Goal: Use online tool/utility

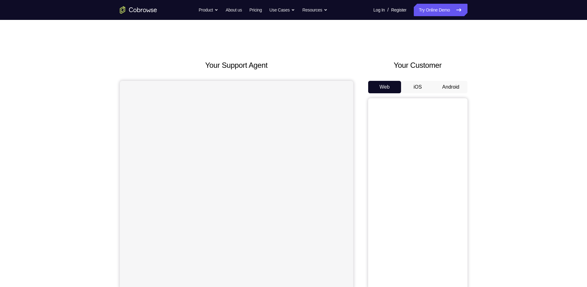
click at [454, 82] on button "Android" at bounding box center [451, 87] width 33 height 12
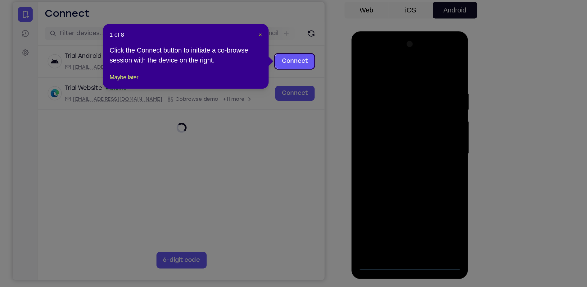
click at [304, 71] on span "×" at bounding box center [305, 70] width 2 height 5
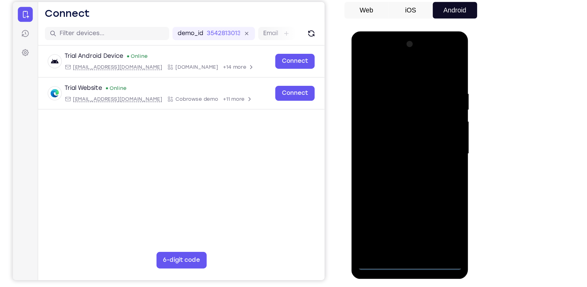
click at [397, 206] on div at bounding box center [395, 123] width 78 height 174
click at [423, 172] on div at bounding box center [395, 123] width 78 height 174
click at [425, 180] on div at bounding box center [395, 123] width 78 height 174
click at [376, 58] on div at bounding box center [395, 123] width 78 height 174
click at [423, 121] on div at bounding box center [395, 123] width 78 height 174
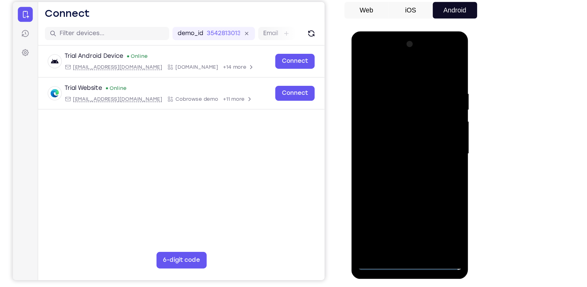
click at [391, 132] on div at bounding box center [395, 123] width 78 height 174
click at [406, 116] on div at bounding box center [395, 123] width 78 height 174
click at [398, 113] on div at bounding box center [395, 123] width 78 height 174
click at [388, 119] on div at bounding box center [395, 123] width 78 height 174
click at [390, 124] on div at bounding box center [395, 123] width 78 height 174
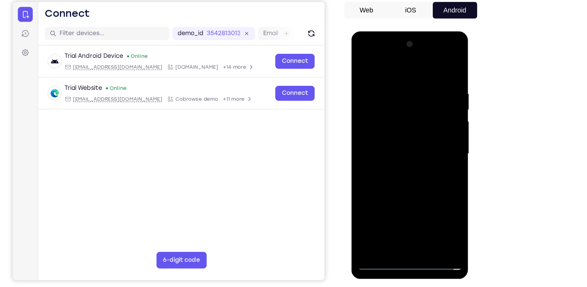
click at [397, 140] on div at bounding box center [395, 123] width 78 height 174
drag, startPoint x: 373, startPoint y: 59, endPoint x: 478, endPoint y: 68, distance: 105.1
click at [440, 68] on html "Online web based iOS Simulators and Android Emulators. Run iPhone, iPad, Mobile…" at bounding box center [396, 124] width 89 height 186
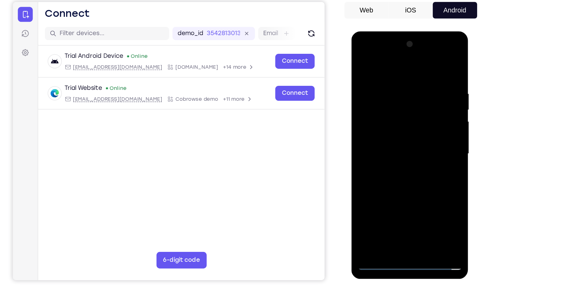
click at [395, 137] on div at bounding box center [395, 123] width 78 height 174
click at [399, 143] on div at bounding box center [395, 123] width 78 height 174
drag, startPoint x: 401, startPoint y: 67, endPoint x: 393, endPoint y: 166, distance: 99.4
click at [393, 166] on div at bounding box center [395, 123] width 78 height 174
click at [400, 120] on div at bounding box center [395, 123] width 78 height 174
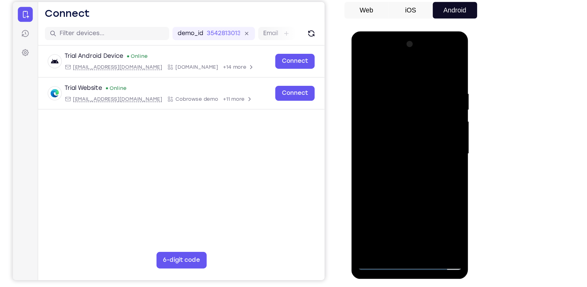
click at [384, 125] on div at bounding box center [395, 123] width 78 height 174
click at [376, 111] on div at bounding box center [395, 123] width 78 height 174
click at [375, 122] on div at bounding box center [395, 123] width 78 height 174
click at [401, 139] on div at bounding box center [395, 123] width 78 height 174
click at [402, 141] on div at bounding box center [395, 123] width 78 height 174
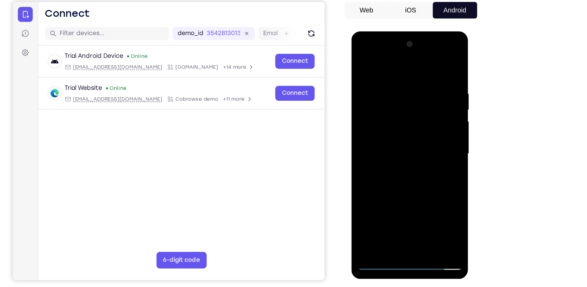
click at [402, 140] on div at bounding box center [395, 123] width 78 height 174
click at [401, 142] on div at bounding box center [395, 123] width 78 height 174
drag, startPoint x: 376, startPoint y: 64, endPoint x: 451, endPoint y: 72, distance: 75.3
click at [440, 72] on html "Online web based iOS Simulators and Android Emulators. Run iPhone, iPad, Mobile…" at bounding box center [396, 124] width 89 height 186
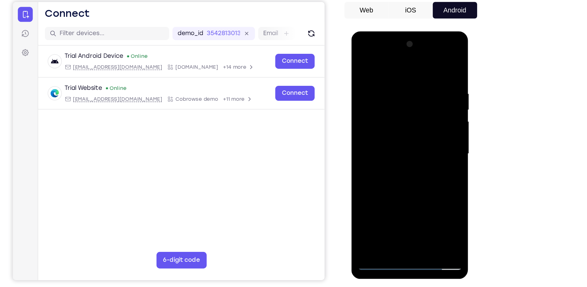
click at [424, 132] on div at bounding box center [395, 123] width 78 height 174
click at [376, 98] on div at bounding box center [395, 123] width 78 height 174
click at [378, 120] on div at bounding box center [395, 123] width 78 height 174
click at [387, 139] on div at bounding box center [395, 123] width 78 height 174
drag, startPoint x: 406, startPoint y: 77, endPoint x: 398, endPoint y: 184, distance: 107.8
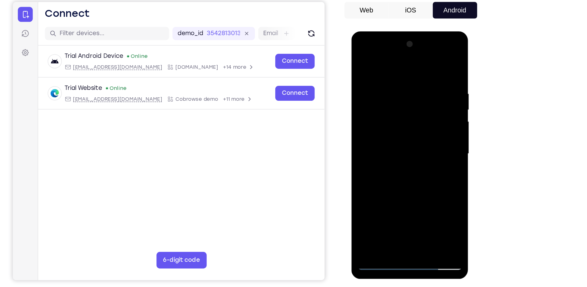
click at [398, 184] on div at bounding box center [395, 123] width 78 height 174
click at [406, 152] on div at bounding box center [395, 123] width 78 height 174
click at [423, 195] on div at bounding box center [395, 123] width 78 height 174
click at [415, 197] on div at bounding box center [395, 123] width 78 height 174
click at [394, 156] on div at bounding box center [395, 123] width 78 height 174
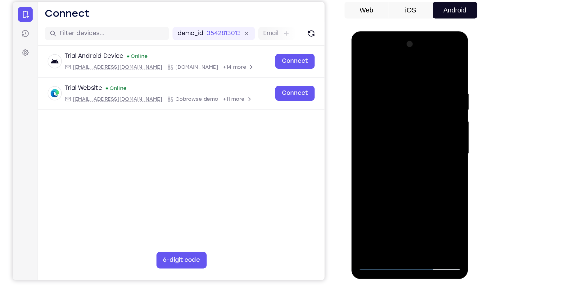
drag, startPoint x: 425, startPoint y: 96, endPoint x: 376, endPoint y: 94, distance: 49.4
click at [376, 94] on div at bounding box center [395, 123] width 78 height 174
drag, startPoint x: 406, startPoint y: 93, endPoint x: 368, endPoint y: 93, distance: 38.2
click at [368, 93] on div at bounding box center [395, 123] width 78 height 174
drag, startPoint x: 426, startPoint y: 93, endPoint x: 382, endPoint y: 92, distance: 44.1
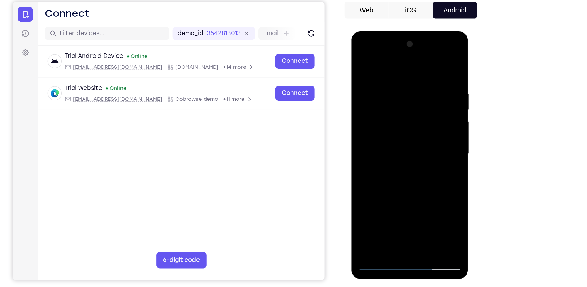
click at [382, 92] on div at bounding box center [395, 123] width 78 height 174
drag, startPoint x: 417, startPoint y: 94, endPoint x: 372, endPoint y: 96, distance: 45.1
click at [372, 96] on div at bounding box center [395, 123] width 78 height 174
drag, startPoint x: 423, startPoint y: 89, endPoint x: 382, endPoint y: 91, distance: 40.7
click at [382, 91] on div at bounding box center [395, 123] width 78 height 174
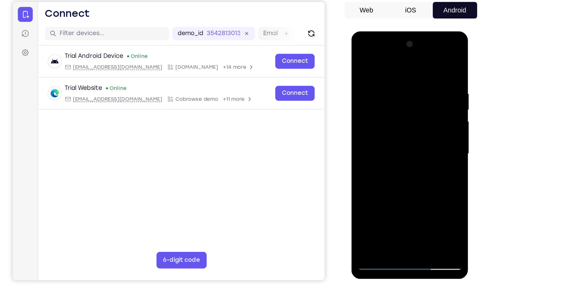
drag, startPoint x: 420, startPoint y: 94, endPoint x: 367, endPoint y: 83, distance: 54.4
click at [367, 83] on div at bounding box center [395, 123] width 78 height 174
drag, startPoint x: 388, startPoint y: 92, endPoint x: 533, endPoint y: 117, distance: 147.4
click at [440, 117] on html "Online web based iOS Simulators and Android Emulators. Run iPhone, iPad, Mobile…" at bounding box center [396, 124] width 89 height 186
drag, startPoint x: 383, startPoint y: 93, endPoint x: 466, endPoint y: 94, distance: 83.3
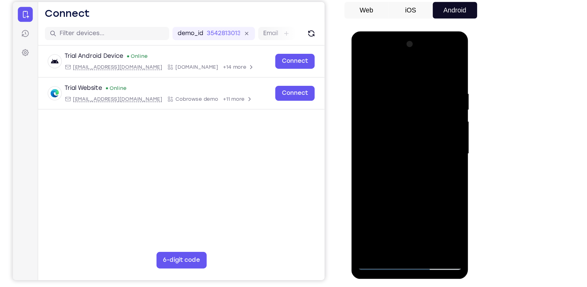
click at [440, 94] on html "Online web based iOS Simulators and Android Emulators. Run iPhone, iPad, Mobile…" at bounding box center [396, 124] width 89 height 186
drag, startPoint x: 382, startPoint y: 86, endPoint x: 517, endPoint y: 100, distance: 136.2
click at [440, 100] on html "Online web based iOS Simulators and Android Emulators. Run iPhone, iPad, Mobile…" at bounding box center [396, 124] width 89 height 186
click at [364, 59] on div at bounding box center [395, 123] width 78 height 174
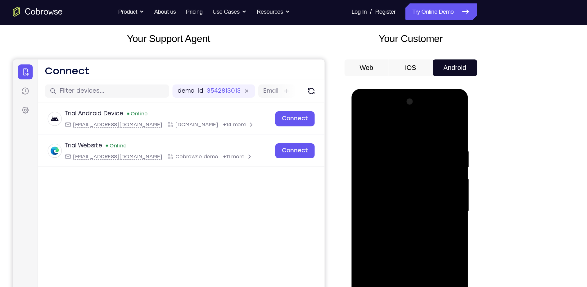
scroll to position [35, 0]
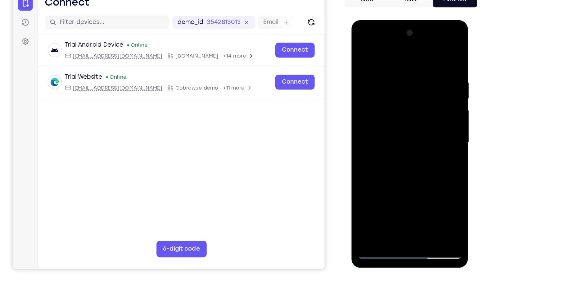
click at [425, 188] on div at bounding box center [395, 112] width 78 height 174
click at [361, 48] on div at bounding box center [395, 112] width 78 height 174
drag, startPoint x: 393, startPoint y: 164, endPoint x: 433, endPoint y: 30, distance: 140.3
click at [433, 30] on div at bounding box center [395, 112] width 78 height 174
drag, startPoint x: 387, startPoint y: 168, endPoint x: 433, endPoint y: 40, distance: 135.9
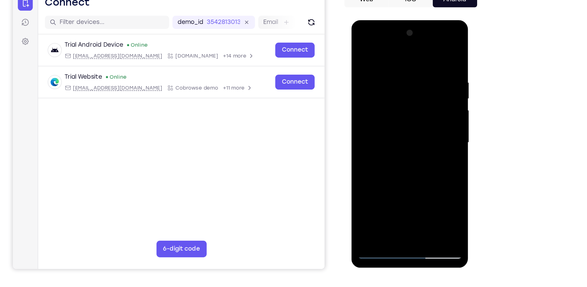
click at [433, 40] on div at bounding box center [395, 112] width 78 height 174
drag, startPoint x: 378, startPoint y: 149, endPoint x: 411, endPoint y: 78, distance: 78.0
click at [411, 78] on div at bounding box center [395, 112] width 78 height 174
drag, startPoint x: 381, startPoint y: 169, endPoint x: 407, endPoint y: 104, distance: 70.1
click at [407, 104] on div at bounding box center [395, 112] width 78 height 174
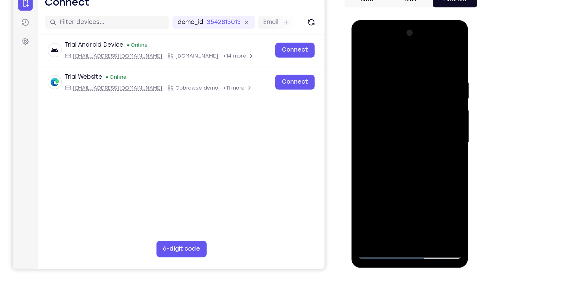
click at [368, 169] on div at bounding box center [395, 112] width 78 height 174
click at [403, 126] on div at bounding box center [395, 112] width 78 height 174
click at [402, 136] on div at bounding box center [395, 112] width 78 height 174
click at [393, 114] on div at bounding box center [395, 112] width 78 height 174
click at [387, 104] on div at bounding box center [395, 112] width 78 height 174
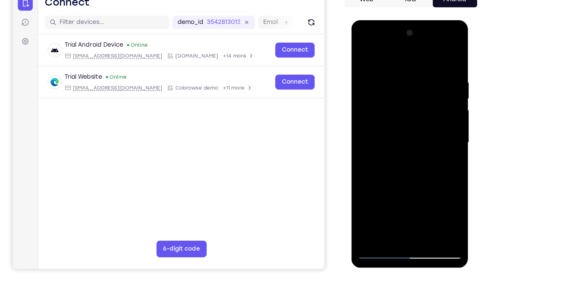
click at [375, 114] on div at bounding box center [395, 112] width 78 height 174
click at [374, 140] on div at bounding box center [395, 112] width 78 height 174
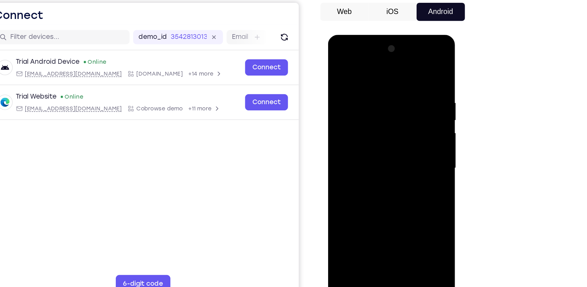
click at [390, 155] on div at bounding box center [372, 126] width 78 height 174
click at [404, 62] on div at bounding box center [372, 126] width 78 height 174
click at [386, 201] on div at bounding box center [372, 126] width 78 height 174
click at [360, 126] on div at bounding box center [372, 126] width 78 height 174
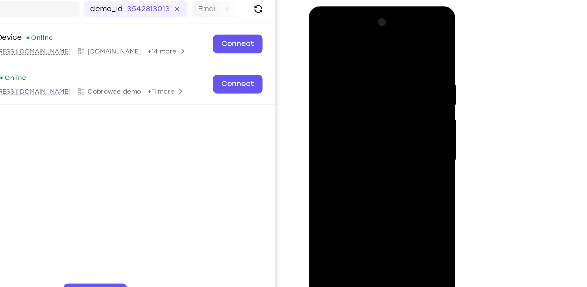
click at [348, 167] on div at bounding box center [353, 98] width 78 height 174
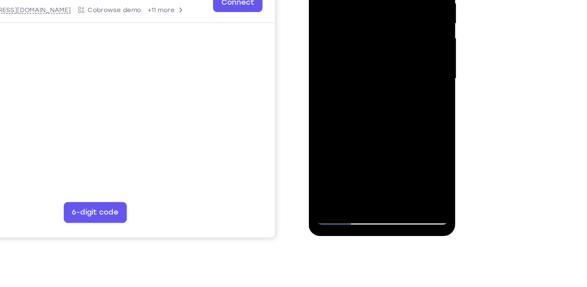
click at [382, 32] on div at bounding box center [353, 17] width 78 height 174
click at [382, 34] on div at bounding box center [353, 17] width 78 height 174
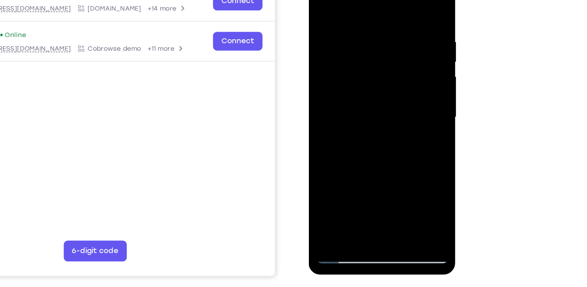
click at [320, 0] on div at bounding box center [353, 55] width 78 height 174
click at [323, 0] on div at bounding box center [353, 55] width 78 height 174
drag, startPoint x: 347, startPoint y: 81, endPoint x: 354, endPoint y: 5, distance: 76.7
click at [354, 5] on div at bounding box center [353, 55] width 78 height 174
click at [323, 129] on div at bounding box center [353, 55] width 78 height 174
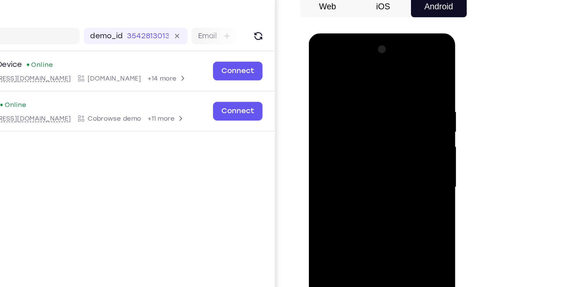
click at [345, 75] on div at bounding box center [353, 125] width 78 height 174
click at [384, 102] on div at bounding box center [353, 125] width 78 height 174
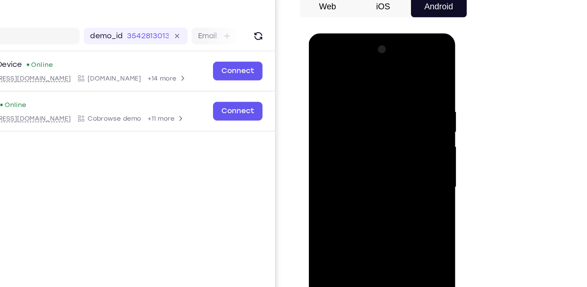
click at [384, 102] on div at bounding box center [353, 125] width 78 height 174
click at [386, 66] on div at bounding box center [353, 125] width 78 height 174
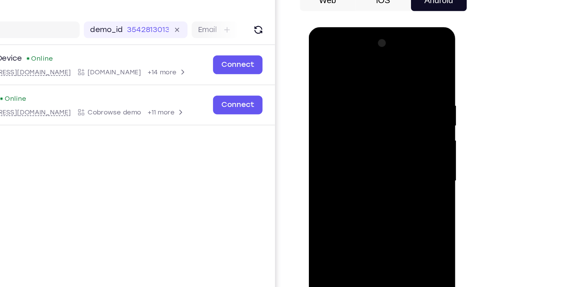
click at [386, 48] on div at bounding box center [353, 119] width 78 height 174
click at [329, 111] on div at bounding box center [353, 119] width 78 height 174
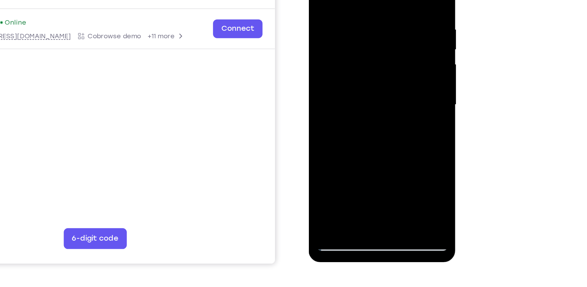
click at [368, 118] on div at bounding box center [353, 43] width 78 height 174
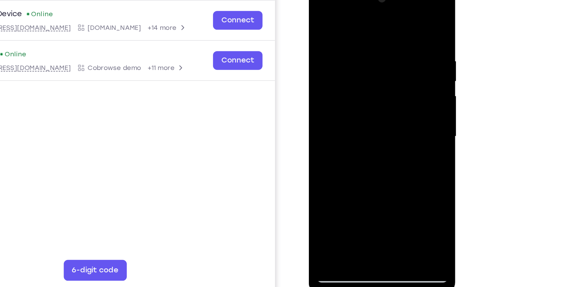
click at [389, 40] on div at bounding box center [353, 75] width 78 height 174
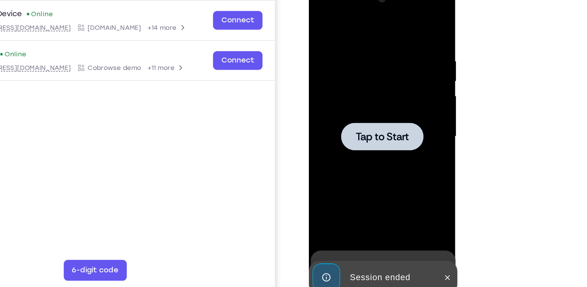
click at [332, 64] on div at bounding box center [353, 75] width 78 height 174
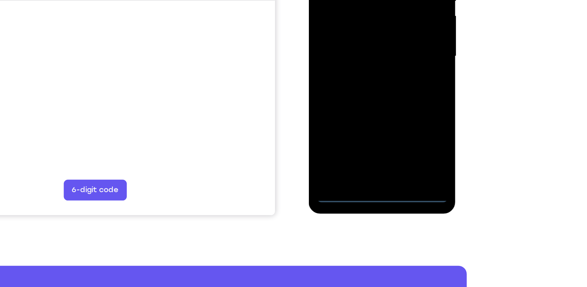
scroll to position [52, 0]
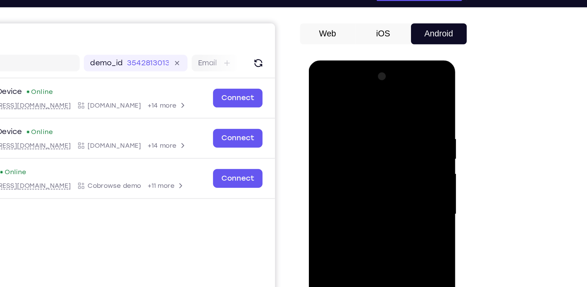
click at [356, 95] on div at bounding box center [353, 152] width 78 height 174
click at [377, 159] on div at bounding box center [353, 152] width 78 height 174
click at [380, 151] on div at bounding box center [353, 152] width 78 height 174
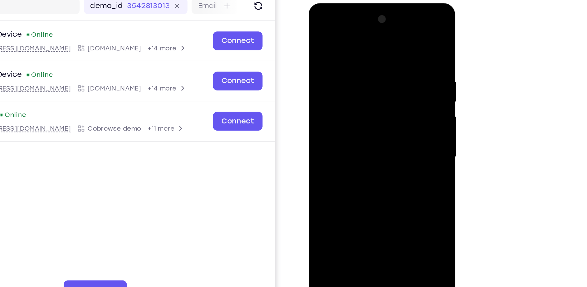
click at [346, 107] on div at bounding box center [353, 95] width 78 height 174
click at [352, 85] on div at bounding box center [353, 95] width 78 height 174
click at [385, 82] on div at bounding box center [353, 95] width 78 height 174
click at [371, 93] on div at bounding box center [353, 95] width 78 height 174
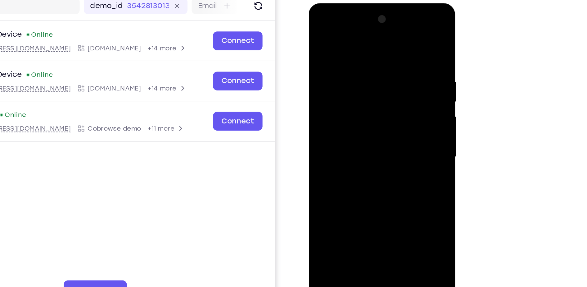
click at [364, 113] on div at bounding box center [353, 95] width 78 height 174
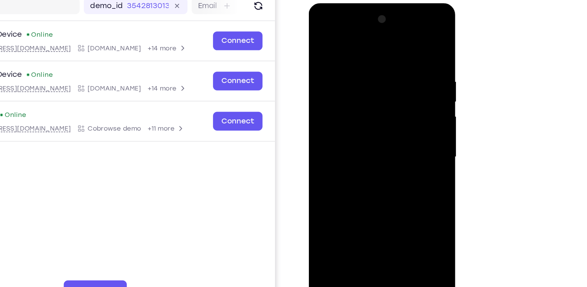
click at [364, 113] on div at bounding box center [353, 95] width 78 height 174
click at [368, 124] on div at bounding box center [353, 95] width 78 height 174
drag, startPoint x: 385, startPoint y: 53, endPoint x: 321, endPoint y: 48, distance: 64.2
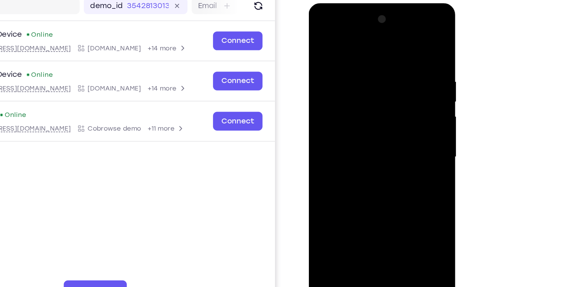
click at [321, 48] on div at bounding box center [353, 95] width 78 height 174
drag, startPoint x: 377, startPoint y: 47, endPoint x: 293, endPoint y: 60, distance: 85.6
click at [309, 60] on html "Online web based iOS Simulators and Android Emulators. Run iPhone, iPad, Mobile…" at bounding box center [353, 96] width 89 height 186
drag, startPoint x: 371, startPoint y: 44, endPoint x: 290, endPoint y: 55, distance: 80.8
click at [309, 55] on html "Online web based iOS Simulators and Android Emulators. Run iPhone, iPad, Mobile…" at bounding box center [353, 96] width 89 height 186
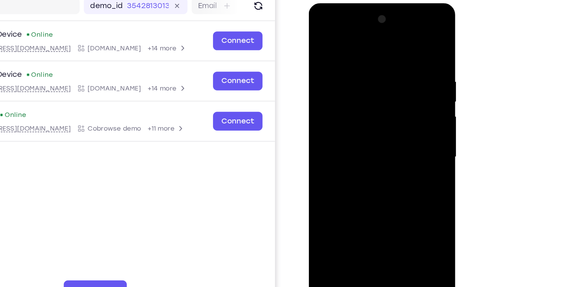
drag, startPoint x: 390, startPoint y: 51, endPoint x: 308, endPoint y: 70, distance: 84.1
click at [309, 70] on html "Online web based iOS Simulators and Android Emulators. Run iPhone, iPad, Mobile…" at bounding box center [353, 96] width 89 height 186
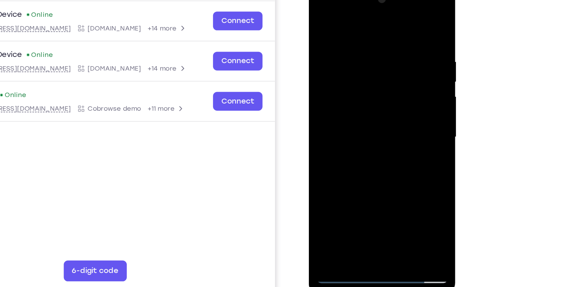
click at [338, 147] on div at bounding box center [353, 75] width 78 height 174
click at [350, 15] on div at bounding box center [353, 75] width 78 height 174
click at [363, 25] on div at bounding box center [353, 75] width 78 height 174
click at [368, 35] on div at bounding box center [353, 75] width 78 height 174
click at [350, 111] on div at bounding box center [353, 75] width 78 height 174
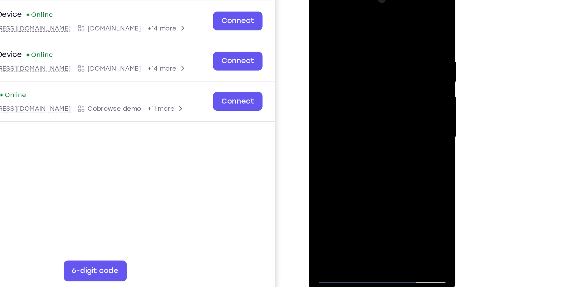
click at [329, 155] on div at bounding box center [353, 75] width 78 height 174
click at [331, 157] on div at bounding box center [353, 75] width 78 height 174
click at [365, 150] on div at bounding box center [353, 75] width 78 height 174
click at [370, 97] on div at bounding box center [353, 75] width 78 height 174
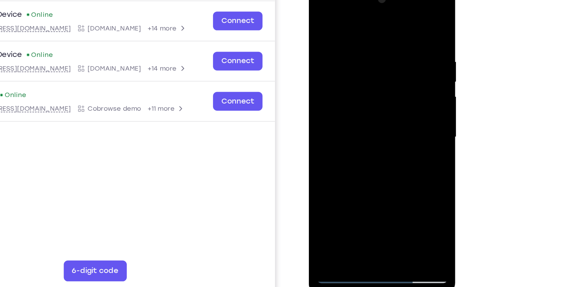
click at [360, 60] on div at bounding box center [353, 75] width 78 height 174
click at [333, 144] on div at bounding box center [353, 75] width 78 height 174
click at [379, 93] on div at bounding box center [353, 75] width 78 height 174
click at [320, 16] on div at bounding box center [353, 75] width 78 height 174
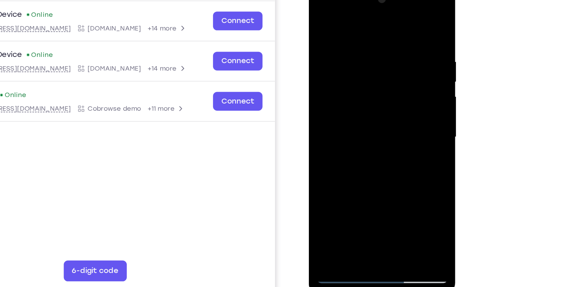
click at [386, 147] on div at bounding box center [353, 75] width 78 height 174
drag, startPoint x: 341, startPoint y: 131, endPoint x: 346, endPoint y: 75, distance: 55.8
click at [346, 75] on div at bounding box center [353, 75] width 78 height 174
click at [332, 99] on div at bounding box center [353, 75] width 78 height 174
drag, startPoint x: 364, startPoint y: 125, endPoint x: 365, endPoint y: 101, distance: 24.6
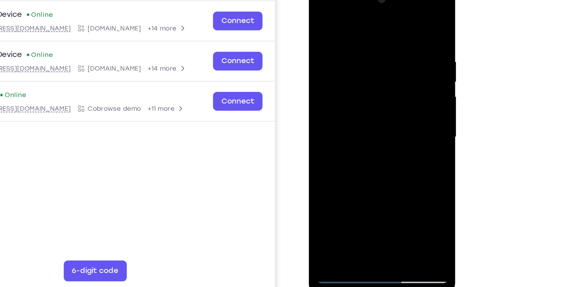
click at [365, 101] on div at bounding box center [353, 75] width 78 height 174
click at [326, 149] on div at bounding box center [353, 75] width 78 height 174
click at [386, 14] on div at bounding box center [353, 75] width 78 height 174
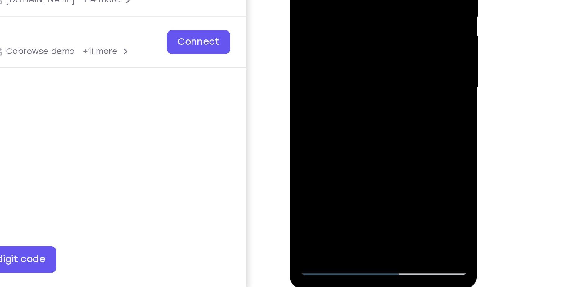
drag, startPoint x: 313, startPoint y: 38, endPoint x: 322, endPoint y: -16, distance: 54.1
drag, startPoint x: 310, startPoint y: 37, endPoint x: 320, endPoint y: -4, distance: 42.5
drag, startPoint x: 313, startPoint y: 33, endPoint x: 320, endPoint y: 1, distance: 32.4
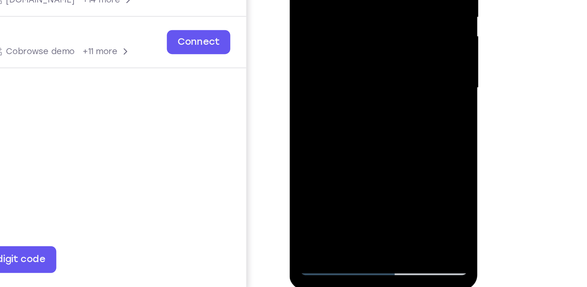
drag, startPoint x: 315, startPoint y: 39, endPoint x: 326, endPoint y: 1, distance: 39.1
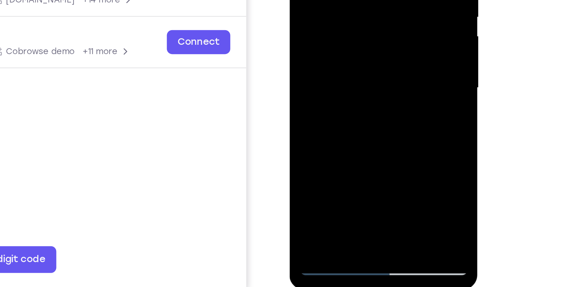
drag, startPoint x: 327, startPoint y: 28, endPoint x: 331, endPoint y: -41, distance: 69.4
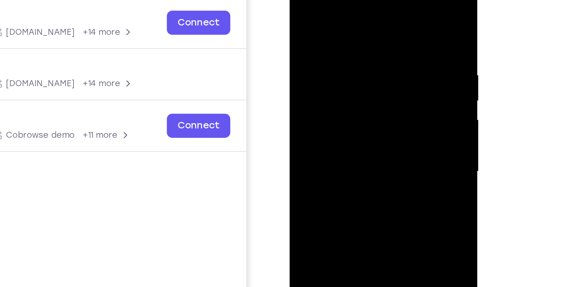
drag, startPoint x: 346, startPoint y: 44, endPoint x: 343, endPoint y: -27, distance: 70.9
click at [343, 0] on html "Online web based iOS Simulators and Android Emulators. Run iPhone, iPad, Mobile…" at bounding box center [334, 68] width 89 height 186
drag, startPoint x: 338, startPoint y: 98, endPoint x: 341, endPoint y: 27, distance: 70.9
click at [341, 27] on div at bounding box center [334, 66] width 78 height 174
drag, startPoint x: 321, startPoint y: 75, endPoint x: 328, endPoint y: -11, distance: 86.3
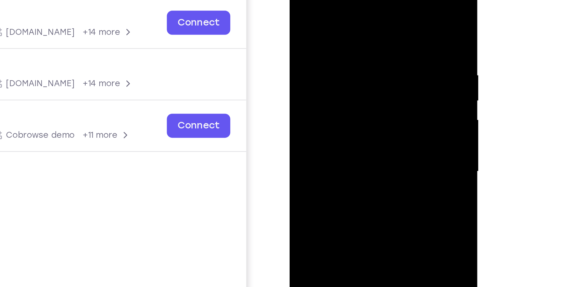
click at [328, 0] on div at bounding box center [334, 66] width 78 height 174
drag, startPoint x: 315, startPoint y: 80, endPoint x: 319, endPoint y: -21, distance: 100.7
click at [319, 0] on div at bounding box center [334, 66] width 78 height 174
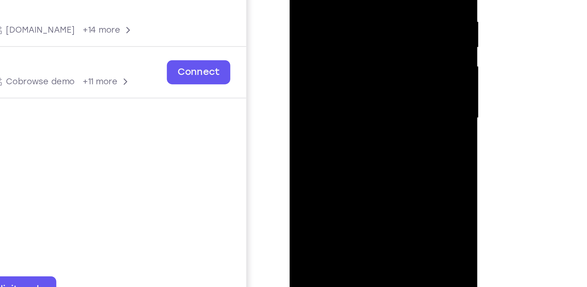
drag, startPoint x: 332, startPoint y: 51, endPoint x: 335, endPoint y: 0, distance: 51.0
click at [335, 0] on div at bounding box center [334, 13] width 78 height 174
click at [347, 86] on div at bounding box center [334, 13] width 78 height 174
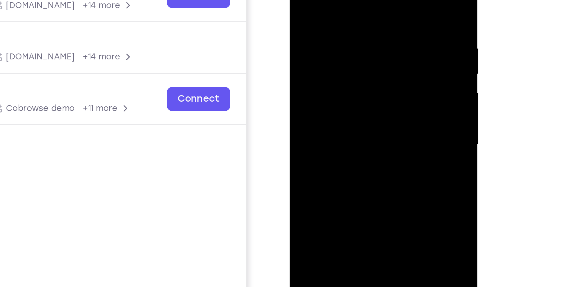
click at [320, 22] on div at bounding box center [334, 40] width 78 height 174
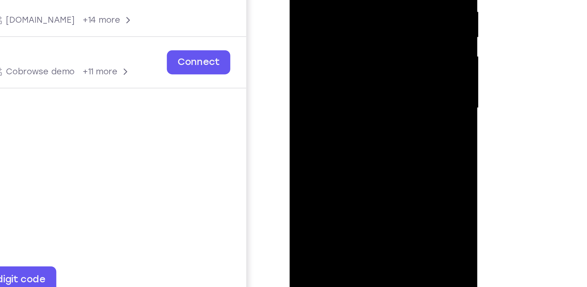
click at [320, 71] on div at bounding box center [334, 3] width 78 height 174
click at [361, 21] on div at bounding box center [334, 3] width 78 height 174
click at [367, 64] on div at bounding box center [334, 3] width 78 height 174
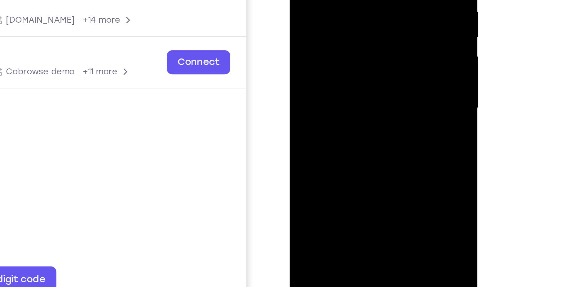
click at [367, 64] on div at bounding box center [334, 3] width 78 height 174
click at [365, 21] on div at bounding box center [334, 3] width 78 height 174
click at [367, 62] on div at bounding box center [334, 3] width 78 height 174
click at [370, 63] on div at bounding box center [334, 3] width 78 height 174
click at [367, 20] on div at bounding box center [334, 3] width 78 height 174
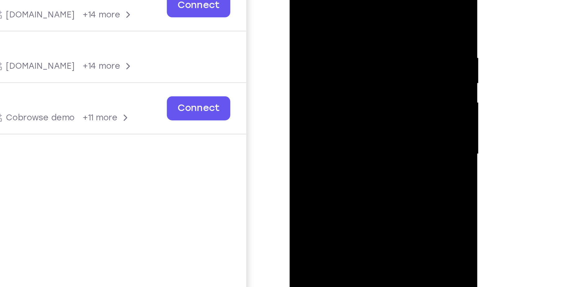
click at [363, 64] on div at bounding box center [334, 49] width 78 height 174
click at [302, 0] on div at bounding box center [334, 49] width 78 height 174
drag, startPoint x: 313, startPoint y: 74, endPoint x: 318, endPoint y: 7, distance: 66.4
click at [318, 7] on div at bounding box center [334, 49] width 78 height 174
drag, startPoint x: 316, startPoint y: 76, endPoint x: 320, endPoint y: 16, distance: 60.4
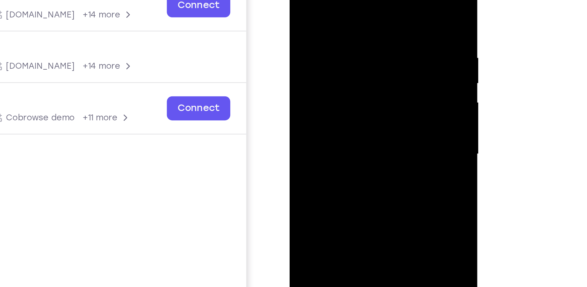
click at [320, 16] on div at bounding box center [334, 49] width 78 height 174
drag, startPoint x: 311, startPoint y: 85, endPoint x: 312, endPoint y: 15, distance: 70.2
click at [312, 15] on div at bounding box center [334, 49] width 78 height 174
click at [300, 0] on div at bounding box center [334, 49] width 78 height 174
click at [298, 0] on div at bounding box center [334, 49] width 78 height 174
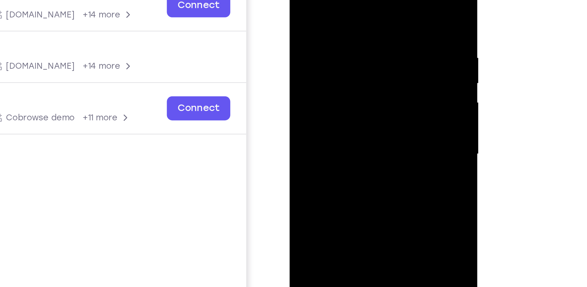
click at [303, 0] on div at bounding box center [334, 49] width 78 height 174
click at [316, 38] on div at bounding box center [334, 49] width 78 height 174
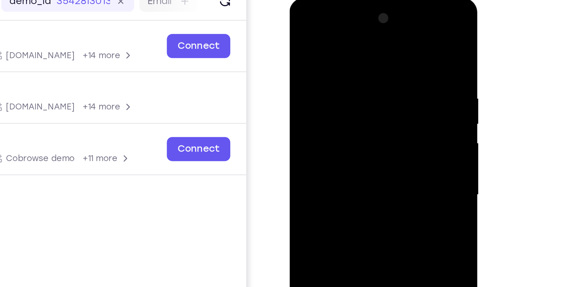
click at [335, 28] on div at bounding box center [334, 90] width 78 height 174
drag, startPoint x: 333, startPoint y: 48, endPoint x: 334, endPoint y: 93, distance: 45.7
click at [334, 93] on div at bounding box center [334, 90] width 78 height 174
click at [332, 61] on div at bounding box center [334, 90] width 78 height 174
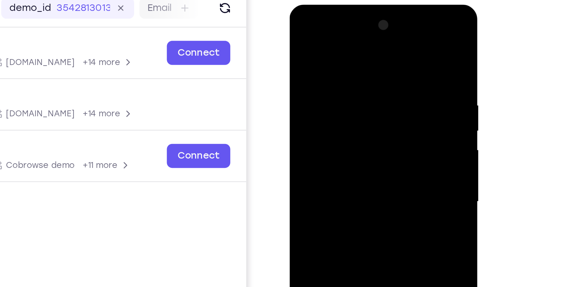
click at [328, 34] on div at bounding box center [334, 96] width 78 height 174
click at [322, 44] on div at bounding box center [334, 96] width 78 height 174
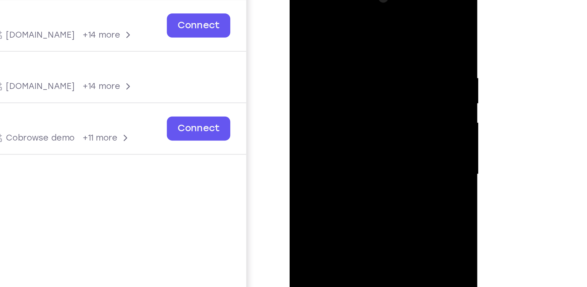
click at [347, 57] on div at bounding box center [334, 69] width 78 height 174
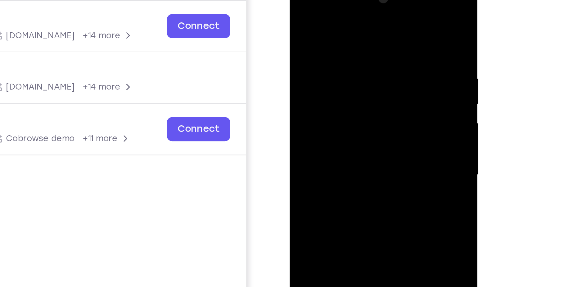
click at [299, 8] on div at bounding box center [334, 70] width 78 height 174
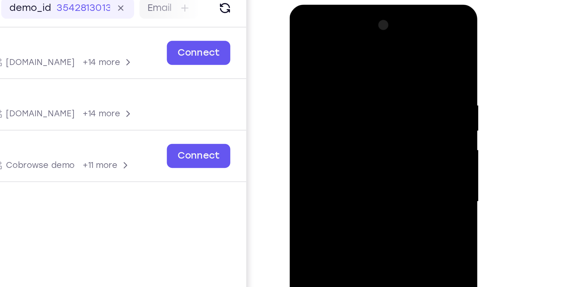
click at [301, 36] on div at bounding box center [334, 96] width 78 height 174
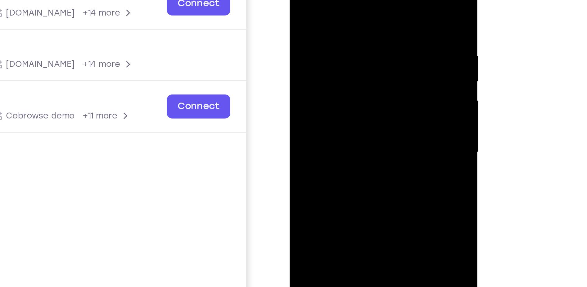
click at [303, 0] on div at bounding box center [334, 47] width 78 height 174
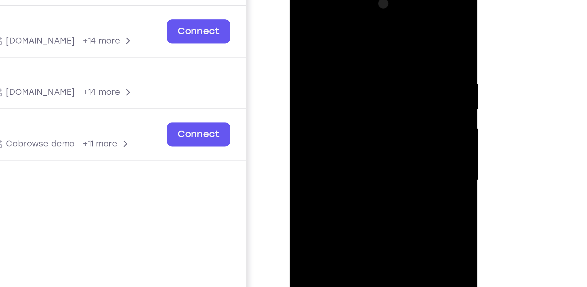
click at [333, 55] on div at bounding box center [334, 75] width 78 height 174
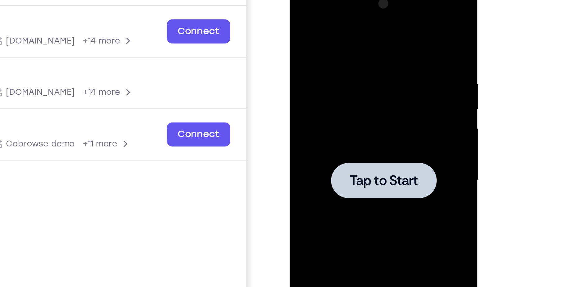
click at [319, 23] on div at bounding box center [334, 75] width 78 height 174
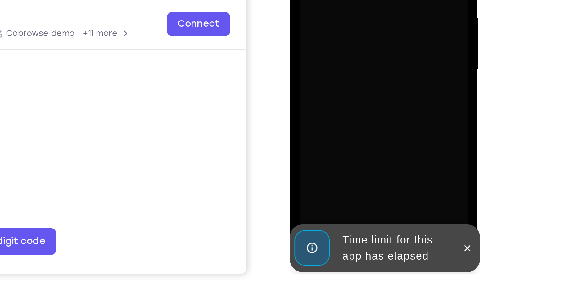
click at [365, 47] on div "Time limit for this app has elapsed" at bounding box center [339, 48] width 54 height 20
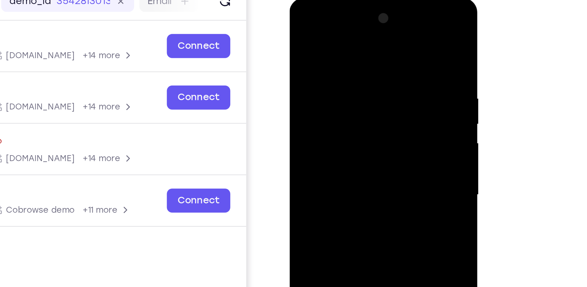
click at [330, 29] on div at bounding box center [334, 90] width 78 height 174
click at [357, 86] on div at bounding box center [334, 90] width 78 height 174
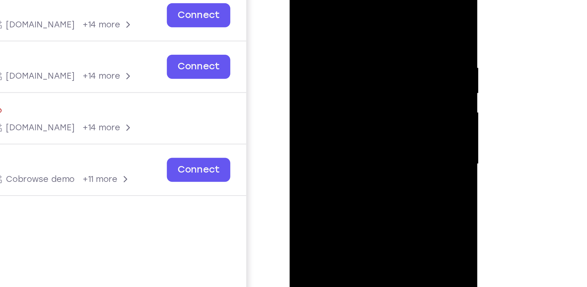
click at [327, 70] on div at bounding box center [334, 59] width 78 height 174
click at [337, 53] on div at bounding box center [334, 59] width 78 height 174
click at [328, 47] on div at bounding box center [334, 59] width 78 height 174
click at [318, 57] on div at bounding box center [334, 59] width 78 height 174
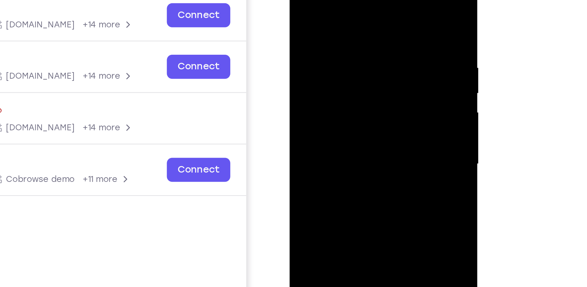
click at [320, 75] on div at bounding box center [334, 59] width 78 height 174
click at [328, 61] on div at bounding box center [334, 59] width 78 height 174
click at [325, 77] on div at bounding box center [334, 59] width 78 height 174
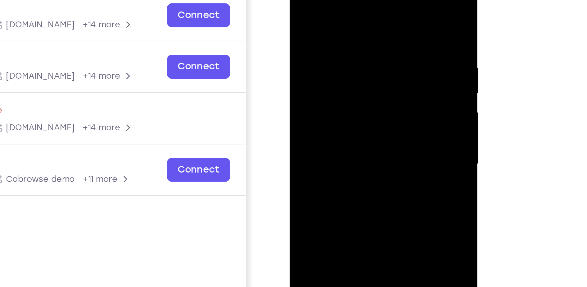
click at [325, 77] on div at bounding box center [334, 59] width 78 height 174
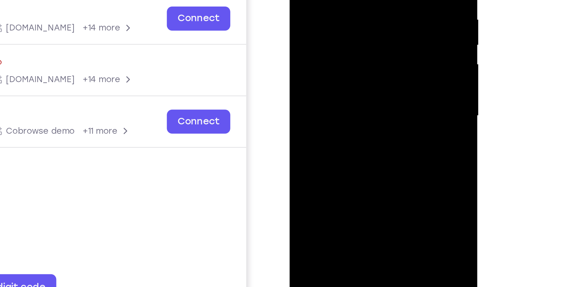
drag, startPoint x: 330, startPoint y: 35, endPoint x: 318, endPoint y: 40, distance: 12.4
click at [318, 40] on div at bounding box center [334, 11] width 78 height 174
click at [346, 84] on div at bounding box center [334, 11] width 78 height 174
click at [343, 46] on div at bounding box center [334, 11] width 78 height 174
click at [350, 0] on div at bounding box center [334, 11] width 78 height 174
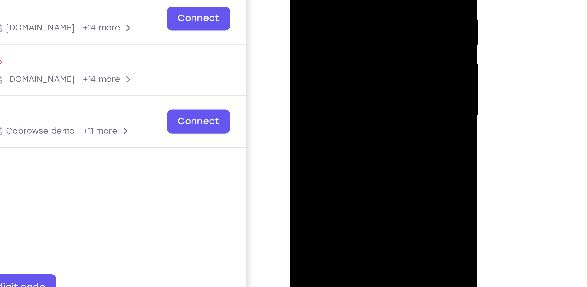
click at [323, 80] on div at bounding box center [334, 11] width 78 height 174
click at [367, 27] on div at bounding box center [334, 11] width 78 height 174
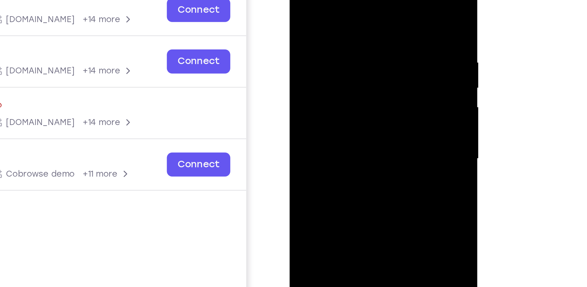
click at [362, 0] on div at bounding box center [334, 54] width 78 height 174
click at [303, 0] on div at bounding box center [334, 54] width 78 height 174
click at [302, 0] on div at bounding box center [334, 54] width 78 height 174
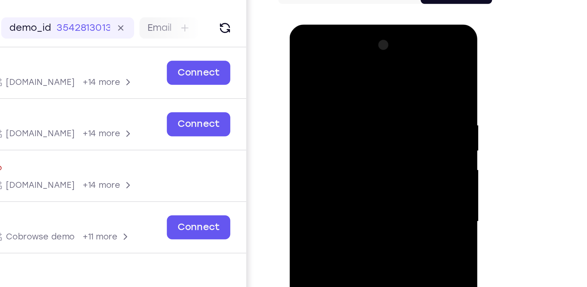
click at [367, 55] on div at bounding box center [334, 116] width 78 height 174
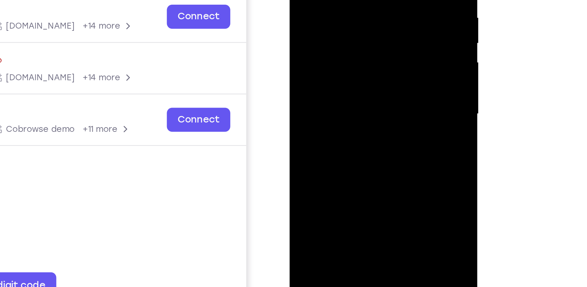
click at [335, 42] on div at bounding box center [334, 9] width 78 height 174
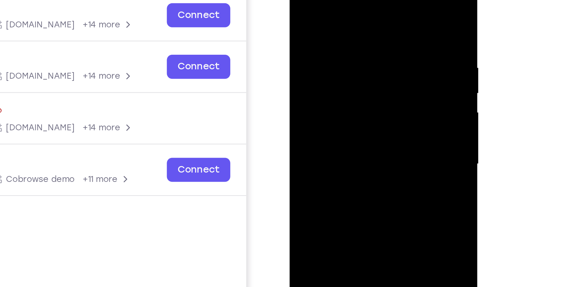
click at [358, 16] on div at bounding box center [334, 59] width 78 height 174
click at [313, 43] on div at bounding box center [334, 59] width 78 height 174
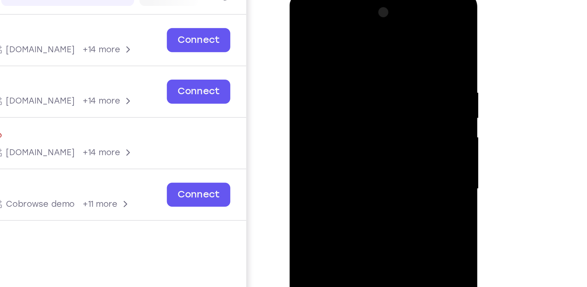
click at [369, 8] on div at bounding box center [334, 84] width 78 height 174
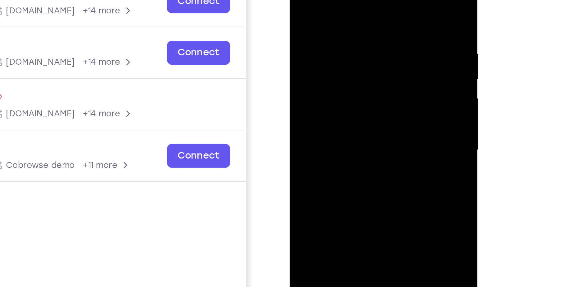
click at [333, 22] on div at bounding box center [334, 45] width 78 height 174
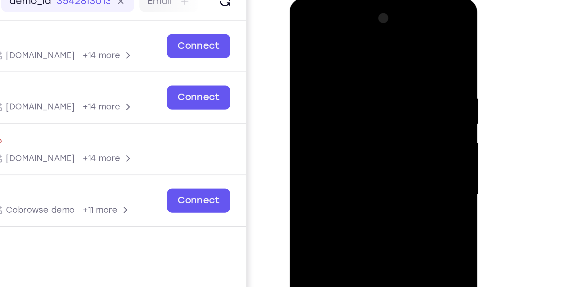
click at [302, 29] on div at bounding box center [334, 90] width 78 height 174
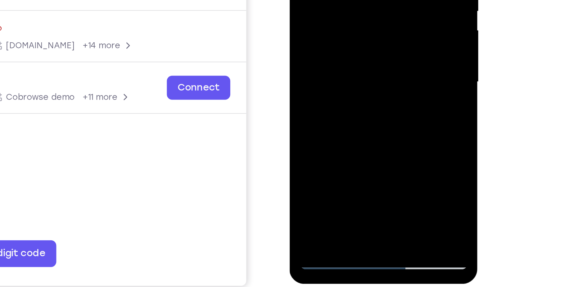
drag, startPoint x: 336, startPoint y: 40, endPoint x: 339, endPoint y: -24, distance: 64.1
drag, startPoint x: 327, startPoint y: 50, endPoint x: 333, endPoint y: 7, distance: 43.9
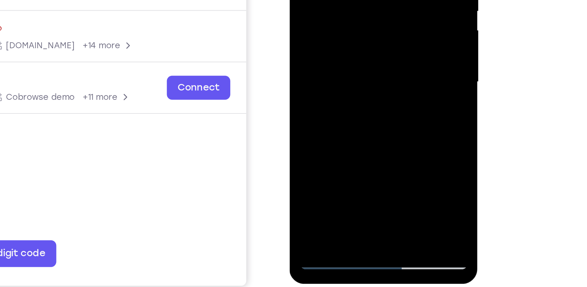
drag, startPoint x: 326, startPoint y: 38, endPoint x: 333, endPoint y: -11, distance: 49.0
drag, startPoint x: 322, startPoint y: 47, endPoint x: 331, endPoint y: -9, distance: 56.3
drag, startPoint x: 325, startPoint y: 26, endPoint x: 332, endPoint y: -24, distance: 50.3
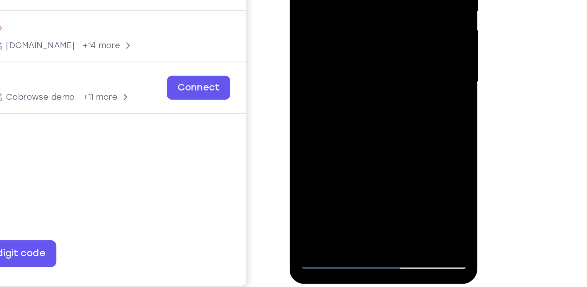
drag, startPoint x: 321, startPoint y: 43, endPoint x: 332, endPoint y: -10, distance: 53.6
drag, startPoint x: 323, startPoint y: 39, endPoint x: 332, endPoint y: -13, distance: 52.5
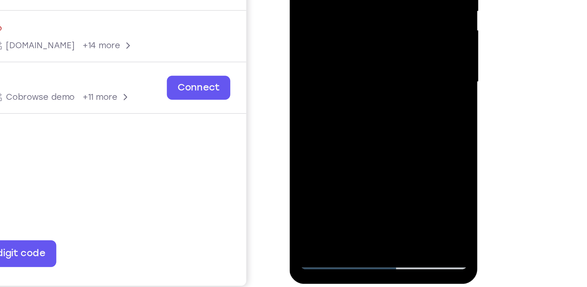
drag, startPoint x: 325, startPoint y: 39, endPoint x: 339, endPoint y: -21, distance: 61.2
drag, startPoint x: 328, startPoint y: 43, endPoint x: 340, endPoint y: -25, distance: 69.4
drag, startPoint x: 327, startPoint y: 39, endPoint x: 336, endPoint y: -25, distance: 64.0
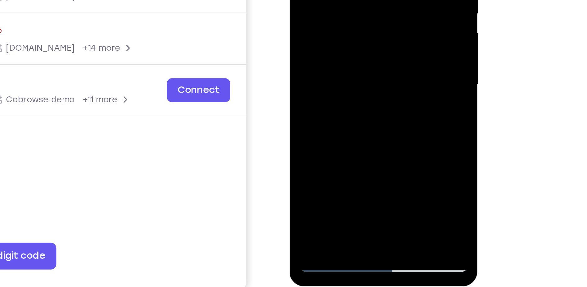
drag, startPoint x: 313, startPoint y: 37, endPoint x: 322, endPoint y: -34, distance: 71.2
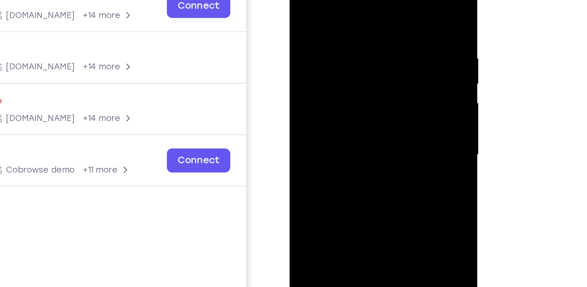
click at [304, 0] on div at bounding box center [334, 50] width 78 height 174
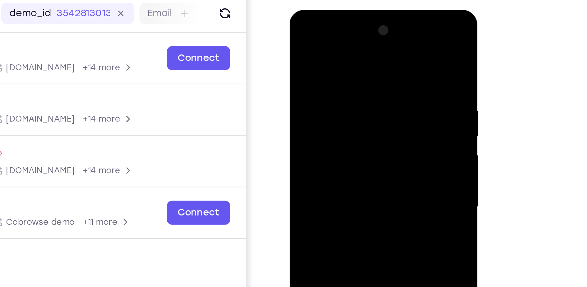
click at [330, 42] on div at bounding box center [334, 102] width 78 height 174
click at [324, 71] on div at bounding box center [334, 102] width 78 height 174
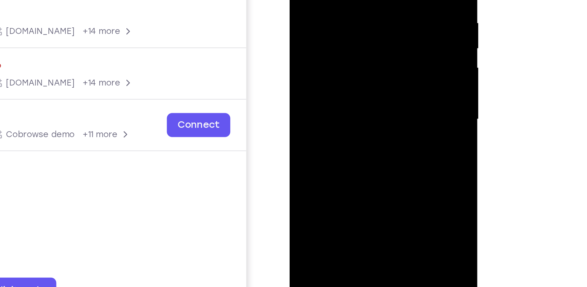
click at [350, 0] on div at bounding box center [334, 14] width 78 height 174
click at [326, 86] on div at bounding box center [334, 14] width 78 height 174
click at [365, 77] on div at bounding box center [334, 14] width 78 height 174
click at [364, 30] on div at bounding box center [334, 14] width 78 height 174
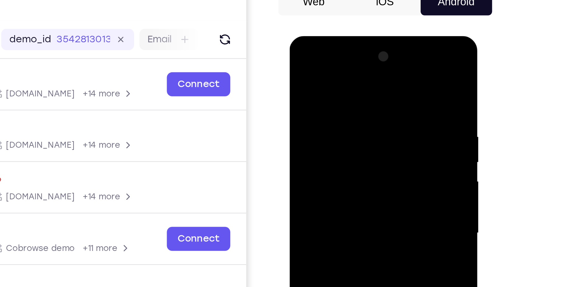
click at [297, 67] on div at bounding box center [334, 128] width 78 height 174
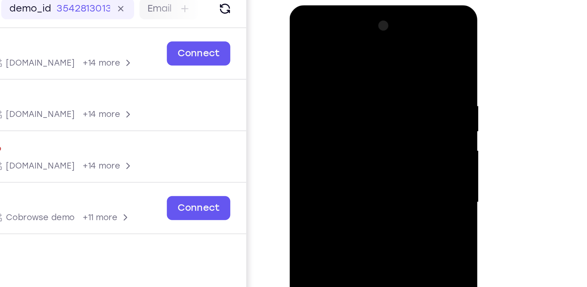
click at [327, 35] on div at bounding box center [334, 97] width 78 height 174
click at [328, 46] on div at bounding box center [334, 97] width 78 height 174
click at [348, 59] on div at bounding box center [334, 97] width 78 height 174
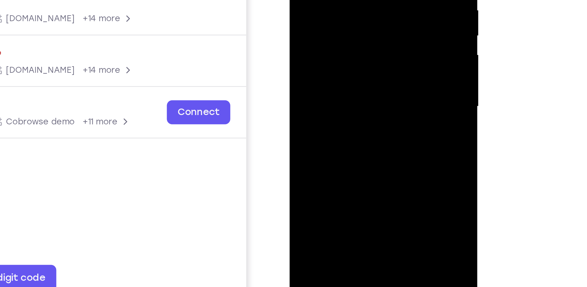
click at [326, 71] on div at bounding box center [334, 2] width 78 height 174
click at [362, 18] on div at bounding box center [334, 2] width 78 height 174
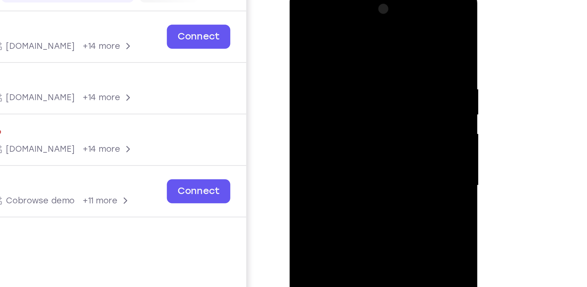
click at [303, 19] on div at bounding box center [334, 80] width 78 height 174
drag, startPoint x: 313, startPoint y: 90, endPoint x: 322, endPoint y: 26, distance: 64.5
click at [322, 26] on div at bounding box center [334, 80] width 78 height 174
drag, startPoint x: 317, startPoint y: 116, endPoint x: 317, endPoint y: 39, distance: 76.4
click at [317, 39] on div at bounding box center [334, 80] width 78 height 174
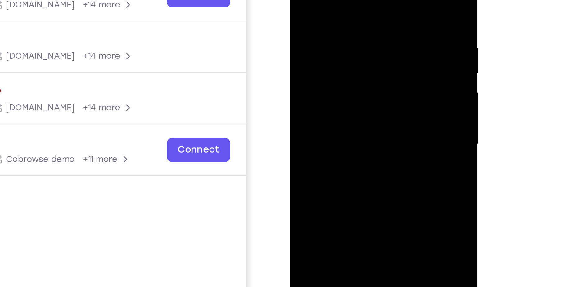
drag, startPoint x: 321, startPoint y: 88, endPoint x: 326, endPoint y: 51, distance: 37.7
click at [326, 51] on div at bounding box center [334, 39] width 78 height 174
drag, startPoint x: 323, startPoint y: 79, endPoint x: 326, endPoint y: 22, distance: 56.9
click at [326, 22] on div at bounding box center [334, 39] width 78 height 174
click at [302, 0] on div at bounding box center [334, 39] width 78 height 174
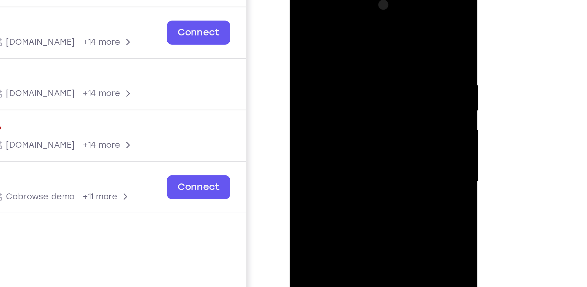
click at [331, 27] on div at bounding box center [334, 76] width 78 height 174
click at [368, 17] on div at bounding box center [334, 76] width 78 height 174
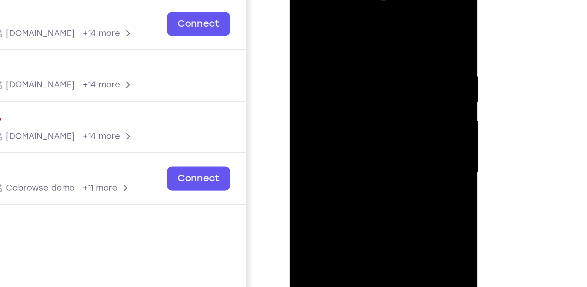
click at [368, 0] on div at bounding box center [334, 68] width 78 height 174
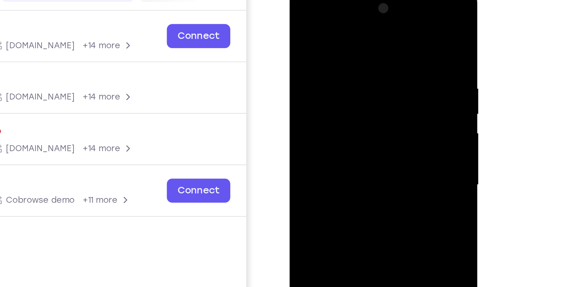
click at [368, 7] on div at bounding box center [334, 80] width 78 height 174
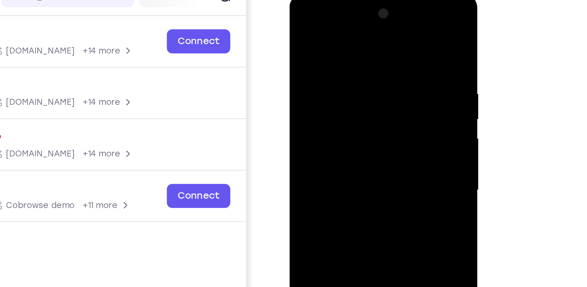
click at [350, 69] on div at bounding box center [334, 85] width 78 height 174
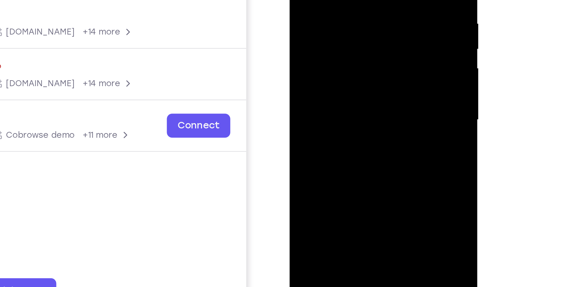
click at [322, 83] on div at bounding box center [334, 15] width 78 height 174
click at [363, 72] on div at bounding box center [334, 15] width 78 height 174
click at [365, 32] on div at bounding box center [334, 15] width 78 height 174
click at [369, 74] on div at bounding box center [334, 15] width 78 height 174
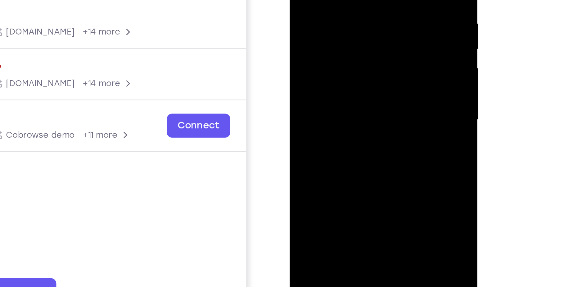
click at [365, 32] on div at bounding box center [334, 15] width 78 height 174
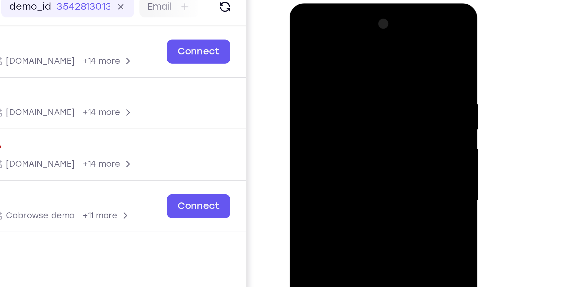
click at [303, 36] on div at bounding box center [334, 95] width 78 height 174
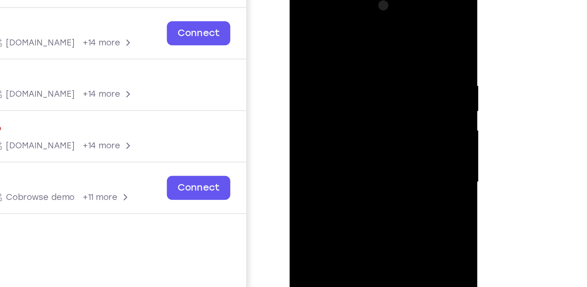
click at [303, 18] on div at bounding box center [334, 77] width 78 height 174
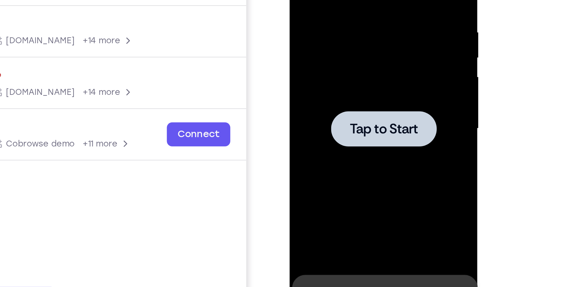
click at [322, 21] on span "Tap to Start" at bounding box center [334, 24] width 32 height 6
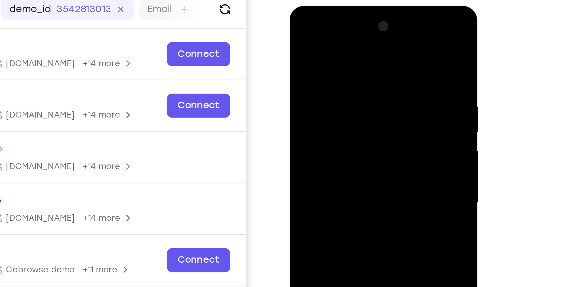
click at [342, 37] on div at bounding box center [334, 98] width 78 height 174
click at [361, 97] on div at bounding box center [334, 98] width 78 height 174
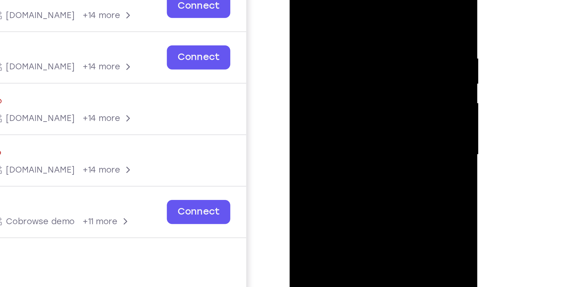
click at [327, 62] on div at bounding box center [334, 50] width 78 height 174
click at [337, 41] on div at bounding box center [334, 50] width 78 height 174
click at [335, 41] on div at bounding box center [334, 50] width 78 height 174
click at [326, 49] on div at bounding box center [334, 50] width 78 height 174
click at [320, 66] on div at bounding box center [334, 50] width 78 height 174
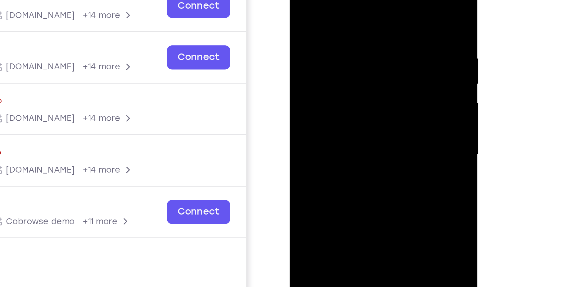
click at [320, 66] on div at bounding box center [334, 50] width 78 height 174
click at [334, 77] on div at bounding box center [334, 50] width 78 height 174
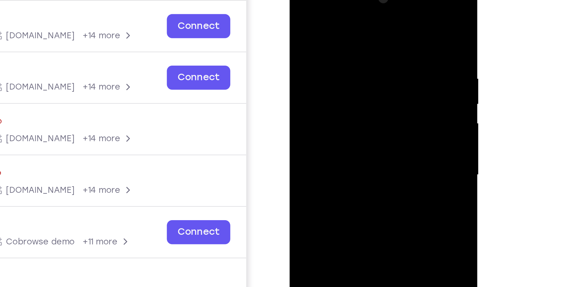
click at [301, 7] on div at bounding box center [334, 70] width 78 height 174
click at [336, 53] on div at bounding box center [334, 70] width 78 height 174
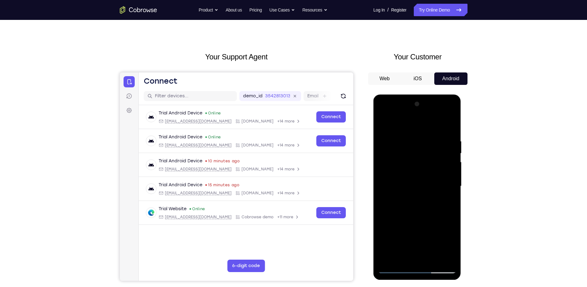
scroll to position [0, 0]
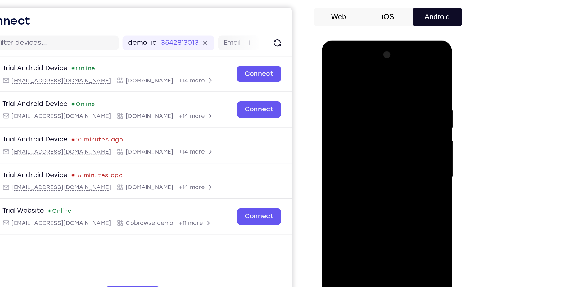
click at [356, 149] on div at bounding box center [366, 132] width 78 height 174
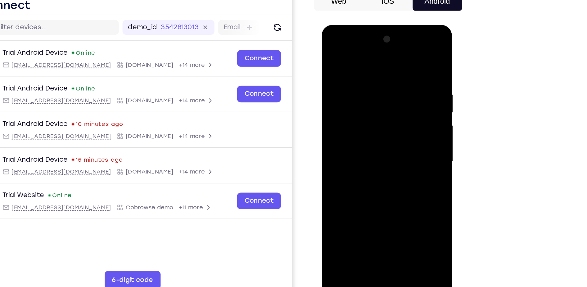
click at [400, 176] on div at bounding box center [366, 117] width 78 height 174
click at [397, 132] on div at bounding box center [366, 117] width 78 height 174
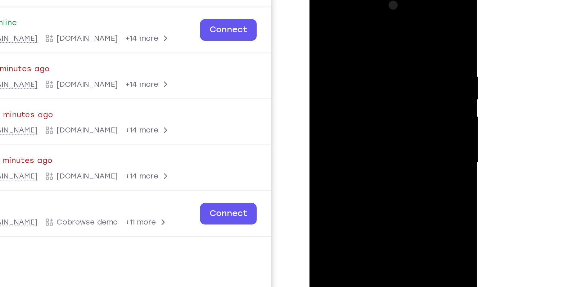
click at [321, 20] on div at bounding box center [353, 79] width 78 height 174
click at [345, 62] on div at bounding box center [353, 79] width 78 height 174
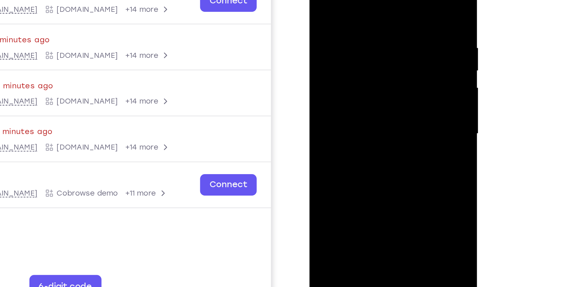
click at [340, 120] on div at bounding box center [353, 50] width 78 height 174
click at [387, 107] on div at bounding box center [353, 50] width 78 height 174
click at [382, 66] on div at bounding box center [353, 50] width 78 height 174
click at [341, 32] on div at bounding box center [353, 50] width 78 height 174
click at [354, 88] on div at bounding box center [353, 50] width 78 height 174
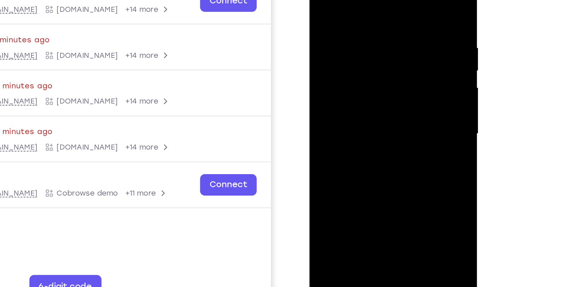
click at [384, 64] on div at bounding box center [353, 50] width 78 height 174
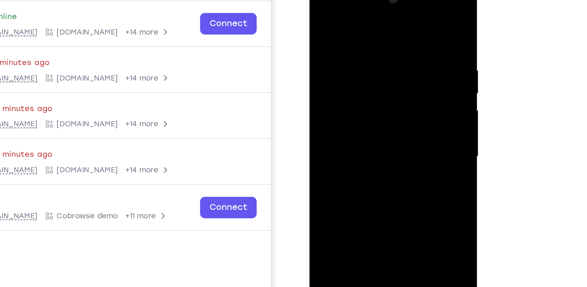
click at [324, 11] on div at bounding box center [353, 73] width 78 height 174
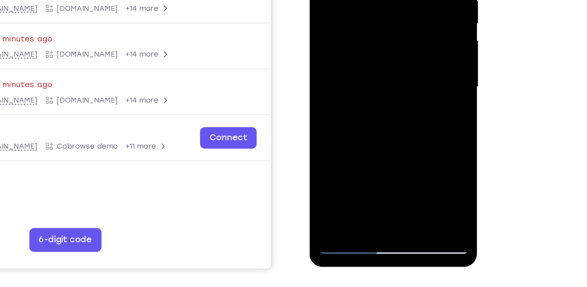
scroll to position [12, 0]
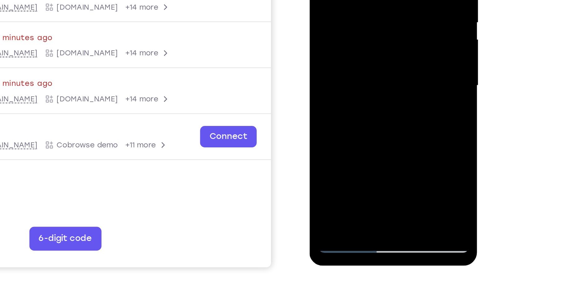
click at [381, 75] on div at bounding box center [353, 2] width 78 height 174
drag, startPoint x: 349, startPoint y: 53, endPoint x: 351, endPoint y: 0, distance: 53.5
click at [351, 0] on div at bounding box center [353, 2] width 78 height 174
click at [369, 76] on div at bounding box center [353, 2] width 78 height 174
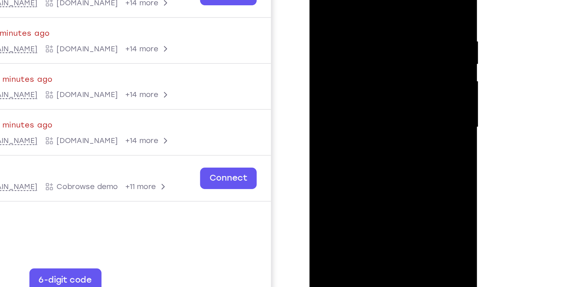
click at [377, 30] on div at bounding box center [353, 44] width 78 height 174
click at [361, 104] on div at bounding box center [353, 44] width 78 height 174
click at [381, 98] on div at bounding box center [353, 44] width 78 height 174
click at [385, 103] on div at bounding box center [353, 44] width 78 height 174
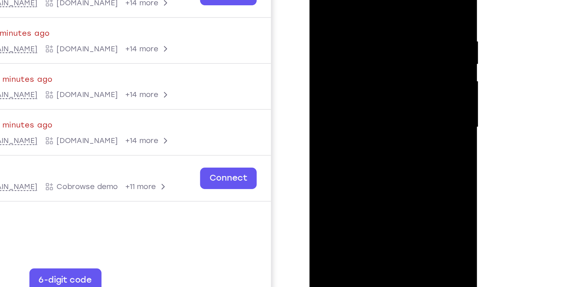
click at [385, 103] on div at bounding box center [353, 44] width 78 height 174
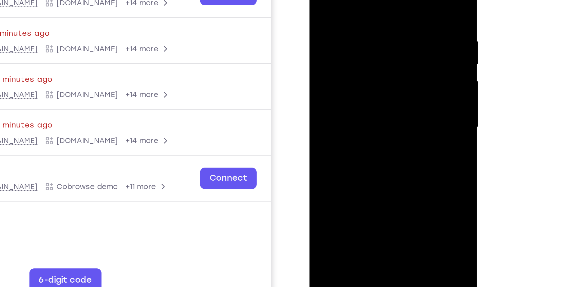
click at [385, 103] on div at bounding box center [353, 44] width 78 height 174
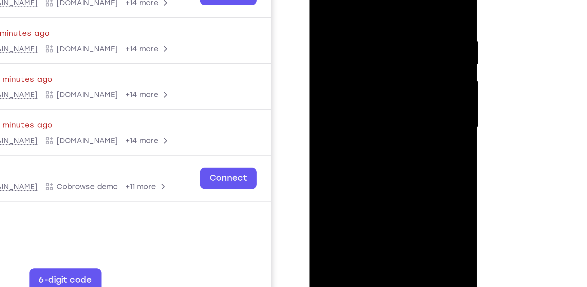
click at [385, 103] on div at bounding box center [353, 44] width 78 height 174
click at [344, 60] on div at bounding box center [353, 44] width 78 height 174
click at [385, 106] on div at bounding box center [353, 44] width 78 height 174
click at [384, 61] on div at bounding box center [353, 44] width 78 height 174
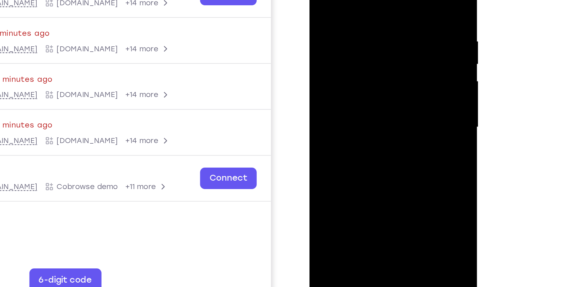
click at [383, 113] on div at bounding box center [353, 44] width 78 height 174
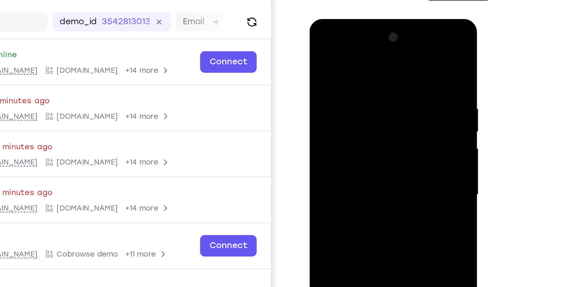
click at [320, 49] on div at bounding box center [353, 111] width 78 height 174
click at [342, 93] on div at bounding box center [353, 111] width 78 height 174
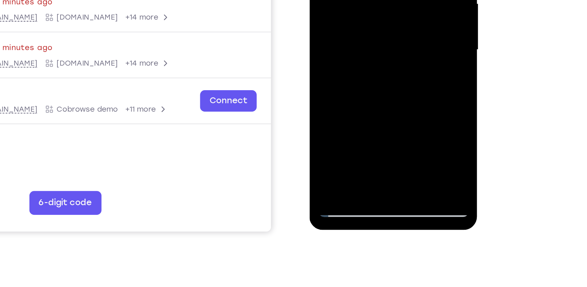
scroll to position [31, 0]
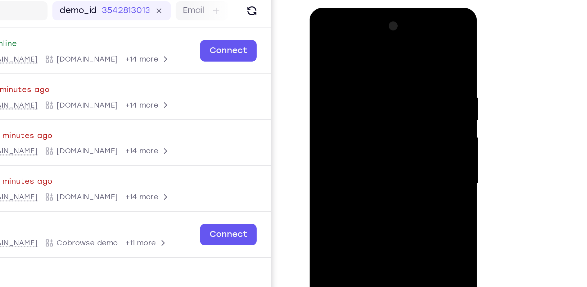
click at [320, 39] on div at bounding box center [353, 99] width 78 height 174
click at [387, 25] on div at bounding box center [353, 99] width 78 height 174
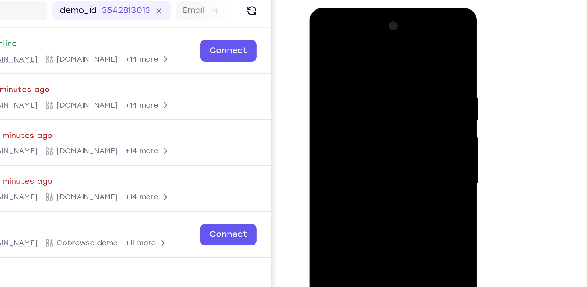
click at [387, 25] on div at bounding box center [353, 99] width 78 height 174
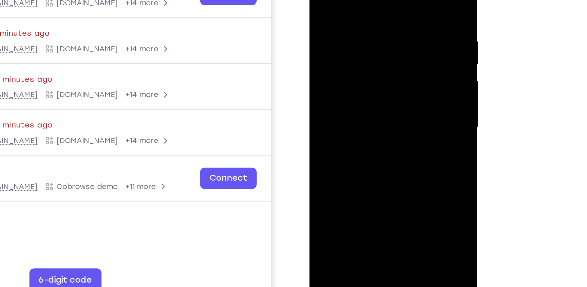
drag, startPoint x: 355, startPoint y: 67, endPoint x: 347, endPoint y: 28, distance: 39.6
click at [347, 28] on div at bounding box center [353, 44] width 78 height 174
click at [319, 91] on div at bounding box center [353, 44] width 78 height 174
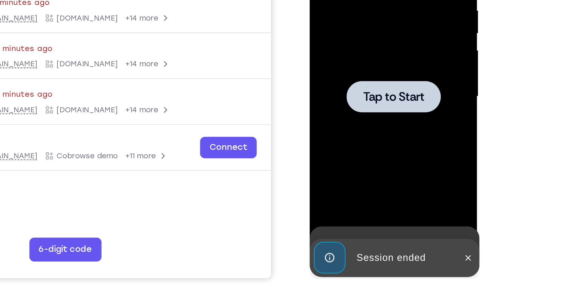
drag, startPoint x: 354, startPoint y: 52, endPoint x: 354, endPoint y: 22, distance: 30.1
click at [354, 22] on div at bounding box center [353, 12] width 78 height 174
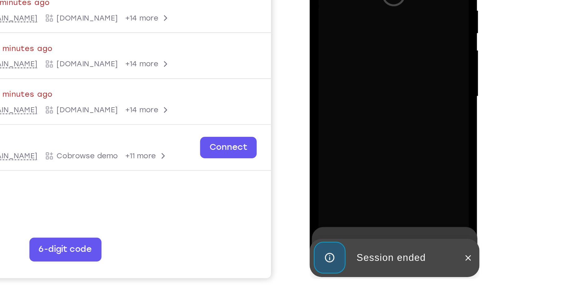
click at [354, 22] on div at bounding box center [353, 12] width 78 height 174
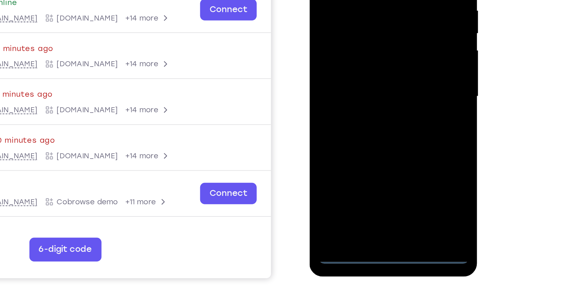
click at [352, 98] on div at bounding box center [353, 12] width 78 height 174
click at [379, 66] on div at bounding box center [353, 12] width 78 height 174
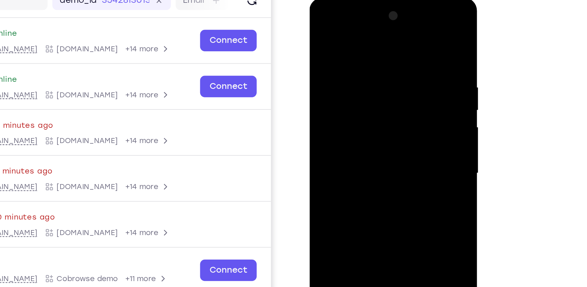
click at [348, 26] on div at bounding box center [353, 89] width 78 height 174
click at [381, 96] on div at bounding box center [353, 89] width 78 height 174
click at [382, 90] on div at bounding box center [353, 89] width 78 height 174
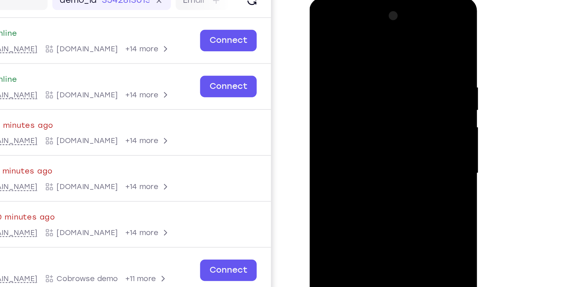
click at [345, 101] on div at bounding box center [353, 89] width 78 height 174
click at [354, 76] on div at bounding box center [353, 89] width 78 height 174
click at [347, 83] on div at bounding box center [353, 89] width 78 height 174
click at [338, 98] on div at bounding box center [353, 89] width 78 height 174
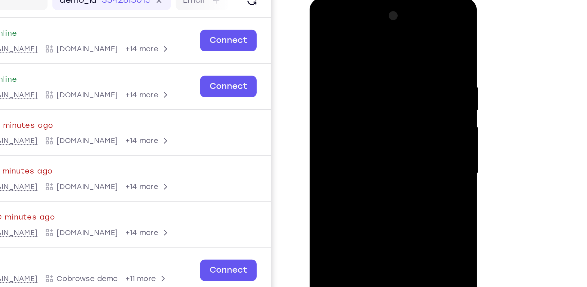
click at [349, 76] on div at bounding box center [353, 89] width 78 height 174
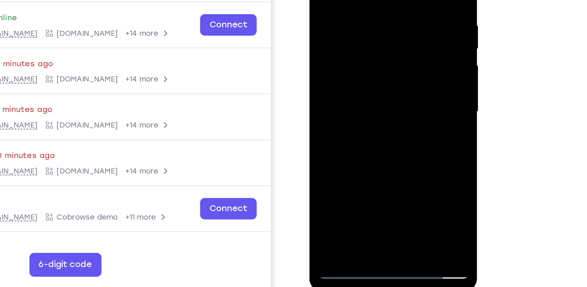
click at [367, 103] on div at bounding box center [353, 28] width 78 height 174
click at [364, 59] on div at bounding box center [353, 28] width 78 height 174
click at [365, 13] on div at bounding box center [353, 28] width 78 height 174
click at [341, 99] on div at bounding box center [353, 28] width 78 height 174
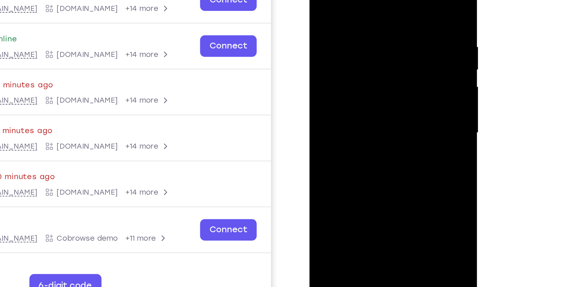
click at [387, 111] on div at bounding box center [353, 49] width 78 height 174
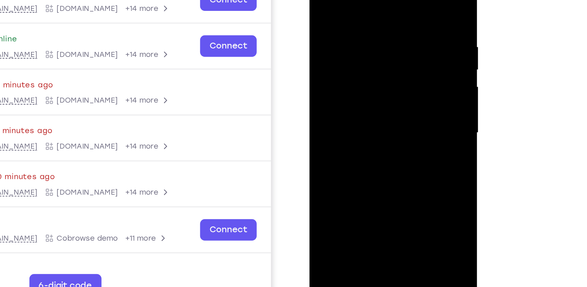
click at [387, 111] on div at bounding box center [353, 49] width 78 height 174
click at [384, 63] on div at bounding box center [353, 49] width 78 height 174
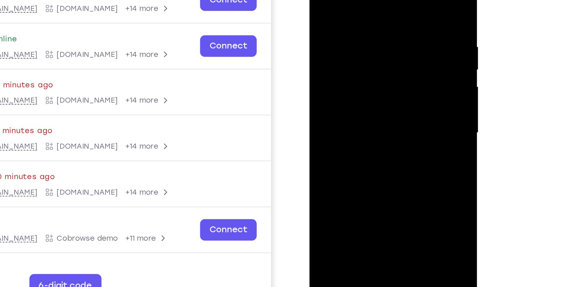
click at [318, 0] on div at bounding box center [353, 49] width 78 height 174
click at [340, 61] on div at bounding box center [353, 49] width 78 height 174
click at [341, 118] on div at bounding box center [353, 49] width 78 height 174
click at [388, 108] on div at bounding box center [353, 49] width 78 height 174
click at [387, 64] on div at bounding box center [353, 49] width 78 height 174
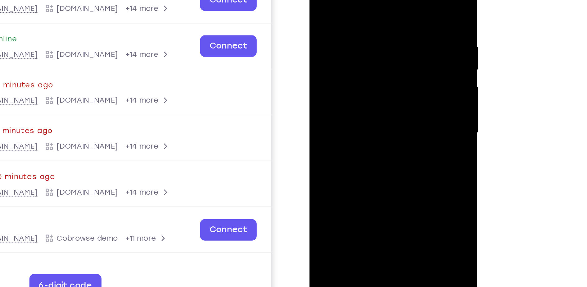
click at [387, 64] on div at bounding box center [353, 49] width 78 height 174
click at [321, 0] on div at bounding box center [353, 49] width 78 height 174
click at [322, 0] on div at bounding box center [353, 49] width 78 height 174
click at [338, 5] on div at bounding box center [353, 49] width 78 height 174
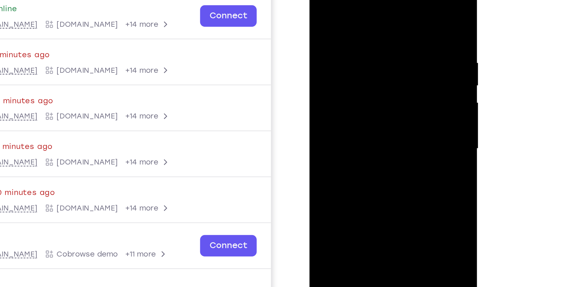
click at [386, 7] on div at bounding box center [353, 65] width 78 height 174
drag, startPoint x: 382, startPoint y: 19, endPoint x: 311, endPoint y: 25, distance: 71.4
click at [311, 25] on div at bounding box center [354, 65] width 88 height 185
drag, startPoint x: 364, startPoint y: 16, endPoint x: 295, endPoint y: 18, distance: 70.0
click at [310, 18] on html "Online web based iOS Simulators and Android Emulators. Run iPhone, iPad, Mobile…" at bounding box center [354, 66] width 89 height 186
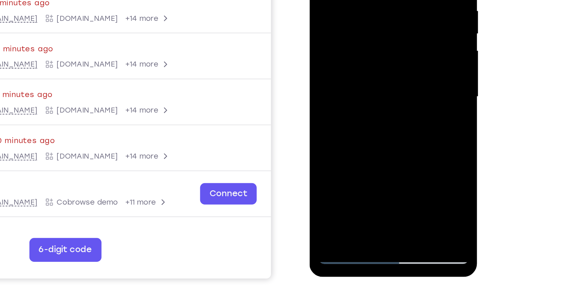
click at [370, 89] on div at bounding box center [353, 13] width 78 height 174
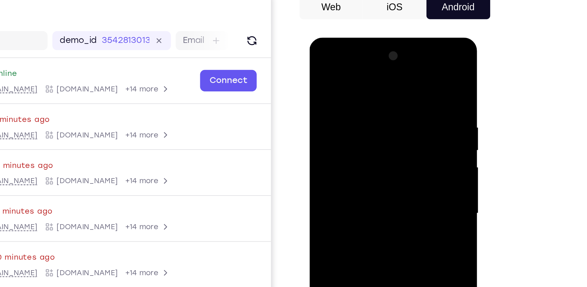
click at [319, 68] on div at bounding box center [353, 129] width 78 height 174
drag, startPoint x: 382, startPoint y: 83, endPoint x: 317, endPoint y: 83, distance: 65.9
click at [317, 83] on div at bounding box center [353, 129] width 78 height 174
drag, startPoint x: 368, startPoint y: 84, endPoint x: 329, endPoint y: 79, distance: 39.8
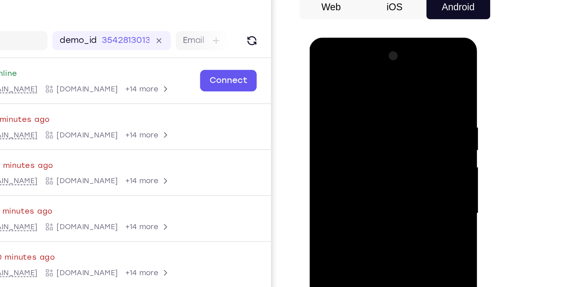
click at [329, 79] on div at bounding box center [353, 129] width 78 height 174
drag, startPoint x: 373, startPoint y: 82, endPoint x: 333, endPoint y: 80, distance: 39.5
click at [333, 80] on div at bounding box center [353, 129] width 78 height 174
drag, startPoint x: 369, startPoint y: 78, endPoint x: 316, endPoint y: 82, distance: 53.6
click at [316, 82] on div at bounding box center [353, 129] width 78 height 174
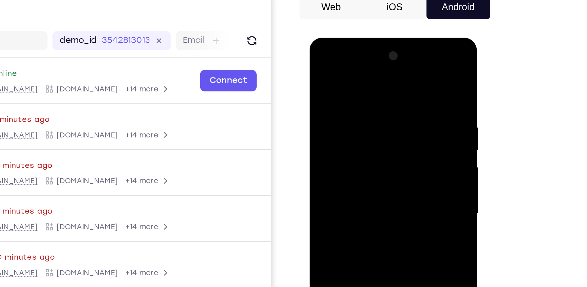
drag, startPoint x: 377, startPoint y: 81, endPoint x: 319, endPoint y: 85, distance: 57.3
click at [319, 85] on div at bounding box center [353, 129] width 78 height 174
drag, startPoint x: 378, startPoint y: 79, endPoint x: 419, endPoint y: 80, distance: 41.7
click at [398, 80] on html "Online web based iOS Simulators and Android Emulators. Run iPhone, iPad, Mobile…" at bounding box center [354, 130] width 89 height 186
drag, startPoint x: 349, startPoint y: 78, endPoint x: 400, endPoint y: 75, distance: 51.9
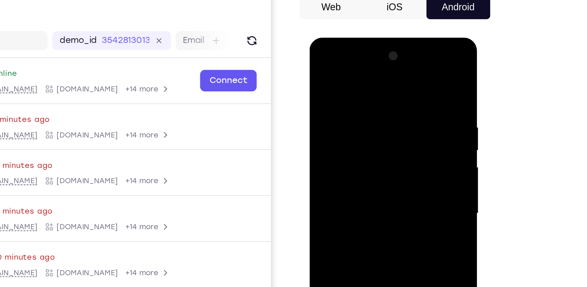
click at [398, 75] on html "Online web based iOS Simulators and Android Emulators. Run iPhone, iPad, Mobile…" at bounding box center [354, 130] width 89 height 186
drag, startPoint x: 346, startPoint y: 80, endPoint x: 413, endPoint y: 80, distance: 67.4
click at [398, 80] on html "Online web based iOS Simulators and Android Emulators. Run iPhone, iPad, Mobile…" at bounding box center [354, 130] width 89 height 186
drag, startPoint x: 384, startPoint y: 81, endPoint x: 327, endPoint y: 78, distance: 57.2
click at [327, 78] on div at bounding box center [353, 129] width 78 height 174
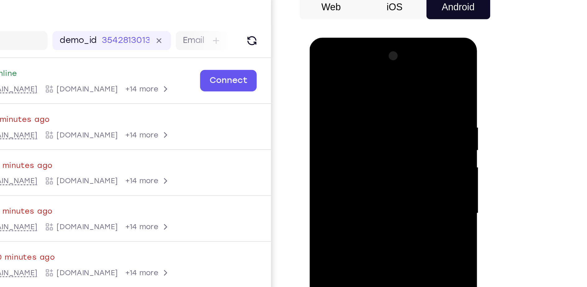
click at [370, 79] on div at bounding box center [353, 129] width 78 height 174
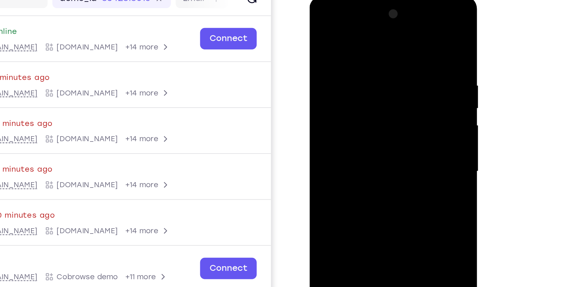
click at [381, 102] on div at bounding box center [353, 88] width 78 height 174
click at [329, 95] on div at bounding box center [353, 88] width 78 height 174
click at [384, 32] on div at bounding box center [353, 88] width 78 height 174
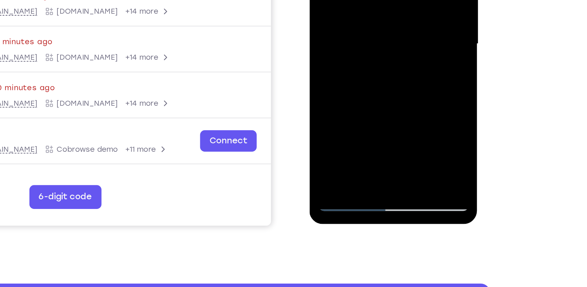
scroll to position [36, 0]
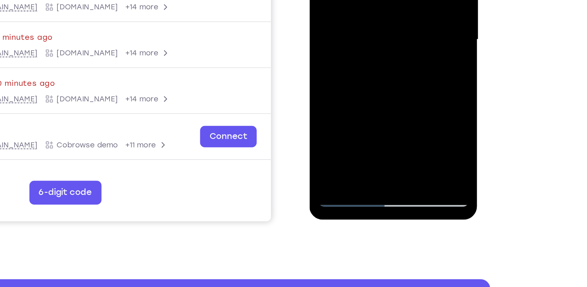
drag, startPoint x: 340, startPoint y: 9, endPoint x: 343, endPoint y: -44, distance: 53.2
drag, startPoint x: 353, startPoint y: 7, endPoint x: 353, endPoint y: -16, distance: 23.3
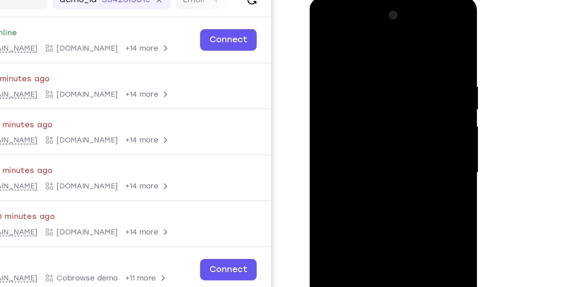
drag, startPoint x: 346, startPoint y: 136, endPoint x: 342, endPoint y: 53, distance: 83.7
click at [342, 53] on div at bounding box center [353, 89] width 78 height 174
drag, startPoint x: 338, startPoint y: 103, endPoint x: 345, endPoint y: 26, distance: 77.3
click at [345, 26] on div at bounding box center [353, 89] width 78 height 174
drag, startPoint x: 345, startPoint y: 89, endPoint x: 350, endPoint y: 32, distance: 57.1
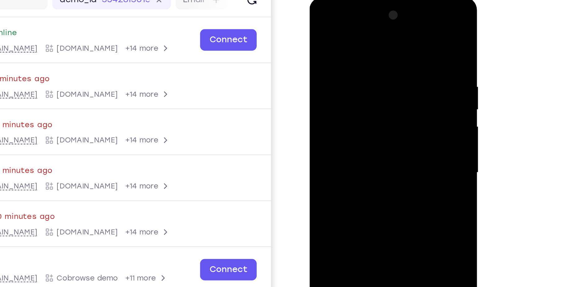
click at [350, 32] on div at bounding box center [353, 89] width 78 height 174
drag, startPoint x: 341, startPoint y: 107, endPoint x: 350, endPoint y: 45, distance: 62.1
click at [350, 45] on div at bounding box center [353, 89] width 78 height 174
drag, startPoint x: 341, startPoint y: 98, endPoint x: 350, endPoint y: 45, distance: 53.9
click at [350, 45] on div at bounding box center [353, 89] width 78 height 174
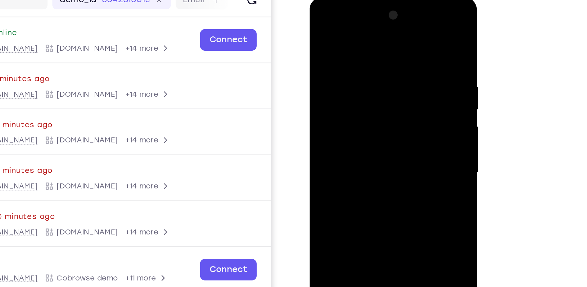
drag, startPoint x: 344, startPoint y: 110, endPoint x: 352, endPoint y: 38, distance: 72.9
click at [352, 38] on div at bounding box center [353, 89] width 78 height 174
drag, startPoint x: 338, startPoint y: 118, endPoint x: 350, endPoint y: 51, distance: 68.4
click at [350, 51] on div at bounding box center [353, 89] width 78 height 174
drag, startPoint x: 342, startPoint y: 107, endPoint x: 355, endPoint y: 34, distance: 73.2
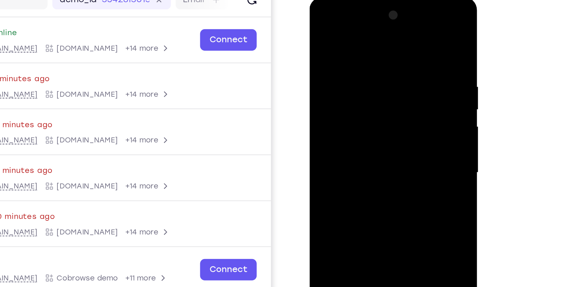
click at [355, 34] on div at bounding box center [353, 89] width 78 height 174
drag, startPoint x: 336, startPoint y: 112, endPoint x: 352, endPoint y: 45, distance: 69.4
click at [352, 45] on div at bounding box center [353, 89] width 78 height 174
drag, startPoint x: 346, startPoint y: 92, endPoint x: 357, endPoint y: 33, distance: 59.7
click at [357, 33] on div at bounding box center [353, 89] width 78 height 174
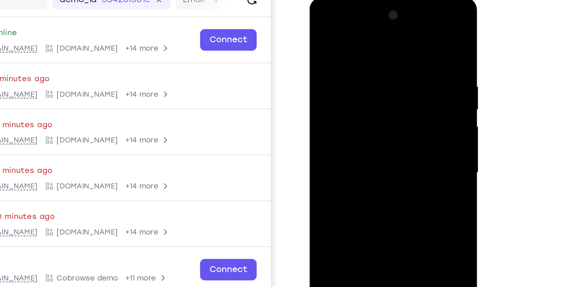
drag, startPoint x: 338, startPoint y: 103, endPoint x: 351, endPoint y: 49, distance: 55.8
click at [351, 49] on div at bounding box center [353, 89] width 78 height 174
drag, startPoint x: 343, startPoint y: 98, endPoint x: 351, endPoint y: 59, distance: 39.1
click at [351, 59] on div at bounding box center [353, 89] width 78 height 174
drag, startPoint x: 341, startPoint y: 112, endPoint x: 350, endPoint y: 70, distance: 43.6
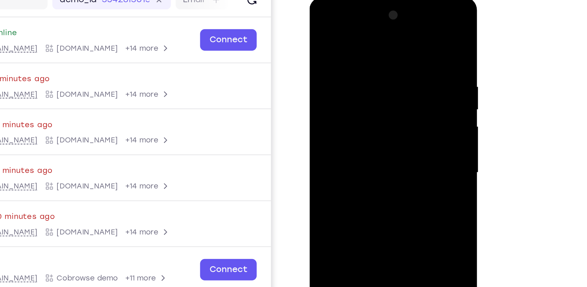
click at [350, 70] on div at bounding box center [353, 89] width 78 height 174
drag, startPoint x: 343, startPoint y: 103, endPoint x: 352, endPoint y: 68, distance: 36.1
click at [352, 68] on div at bounding box center [353, 89] width 78 height 174
drag, startPoint x: 345, startPoint y: 101, endPoint x: 354, endPoint y: 57, distance: 44.9
click at [354, 57] on div at bounding box center [353, 89] width 78 height 174
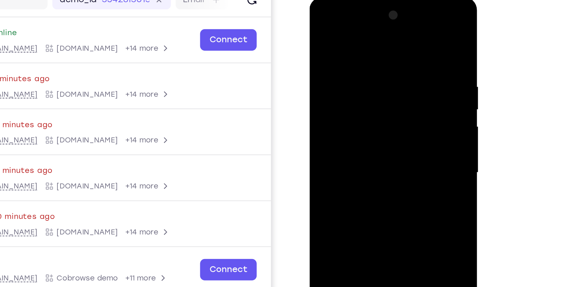
drag, startPoint x: 345, startPoint y: 101, endPoint x: 351, endPoint y: 74, distance: 27.6
click at [351, 74] on div at bounding box center [353, 89] width 78 height 174
drag, startPoint x: 358, startPoint y: 55, endPoint x: 339, endPoint y: 158, distance: 105.0
click at [339, 158] on div at bounding box center [353, 89] width 78 height 174
drag, startPoint x: 347, startPoint y: 75, endPoint x: 337, endPoint y: 158, distance: 83.9
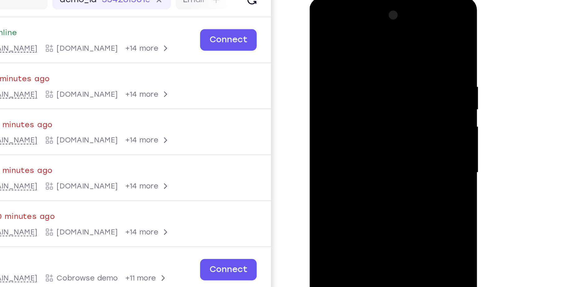
click at [337, 158] on div at bounding box center [353, 89] width 78 height 174
drag, startPoint x: 357, startPoint y: 62, endPoint x: 360, endPoint y: 158, distance: 96.7
click at [360, 158] on div at bounding box center [353, 89] width 78 height 174
drag, startPoint x: 356, startPoint y: 66, endPoint x: 360, endPoint y: 152, distance: 85.2
click at [360, 152] on div at bounding box center [353, 89] width 78 height 174
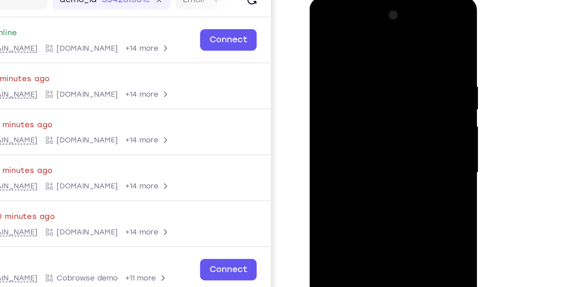
drag, startPoint x: 356, startPoint y: 58, endPoint x: 355, endPoint y: 130, distance: 72.1
click at [355, 130] on div at bounding box center [353, 89] width 78 height 174
drag, startPoint x: 355, startPoint y: 61, endPoint x: 356, endPoint y: 139, distance: 78.3
click at [356, 139] on div at bounding box center [353, 89] width 78 height 174
drag, startPoint x: 353, startPoint y: 43, endPoint x: 356, endPoint y: 28, distance: 14.7
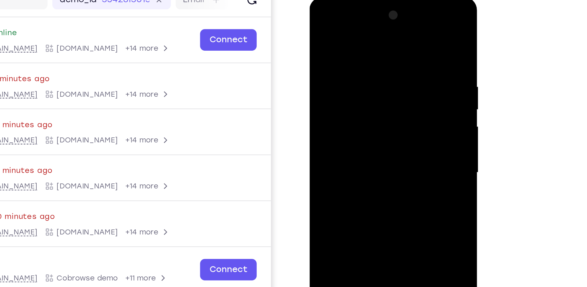
click at [356, 28] on div at bounding box center [353, 89] width 78 height 174
drag, startPoint x: 344, startPoint y: 117, endPoint x: 352, endPoint y: 15, distance: 101.9
click at [352, 15] on div at bounding box center [353, 89] width 78 height 174
drag, startPoint x: 342, startPoint y: 129, endPoint x: 346, endPoint y: 40, distance: 88.9
click at [346, 40] on div at bounding box center [353, 89] width 78 height 174
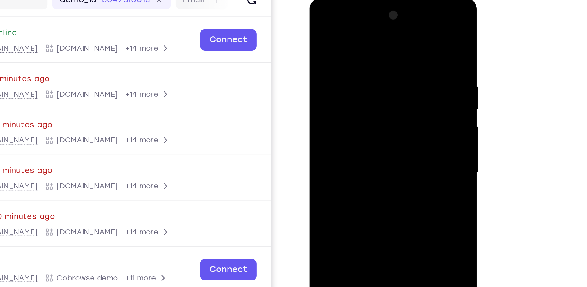
click at [343, 121] on div at bounding box center [353, 89] width 78 height 174
drag, startPoint x: 343, startPoint y: 121, endPoint x: 348, endPoint y: 38, distance: 83.8
click at [348, 38] on div at bounding box center [353, 89] width 78 height 174
drag, startPoint x: 343, startPoint y: 133, endPoint x: 349, endPoint y: 63, distance: 69.9
click at [349, 63] on div at bounding box center [353, 89] width 78 height 174
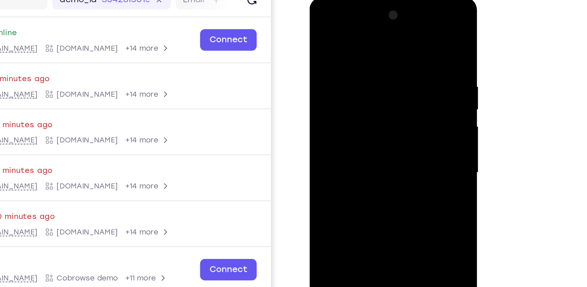
drag, startPoint x: 343, startPoint y: 125, endPoint x: 352, endPoint y: 70, distance: 56.0
click at [352, 70] on div at bounding box center [353, 89] width 78 height 174
drag
click at [356, 50] on div at bounding box center [353, 89] width 78 height 174
click at [354, 40] on div at bounding box center [353, 89] width 78 height 174
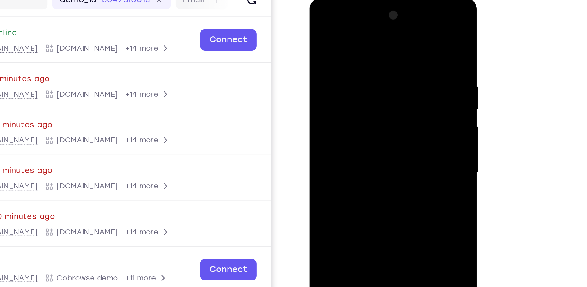
click at [354, 40] on div at bounding box center [353, 89] width 78 height 174
click at [353, 56] on div at bounding box center [353, 89] width 78 height 174
click at [357, 32] on div at bounding box center [353, 89] width 78 height 174
click at [353, 50] on div at bounding box center [353, 89] width 78 height 174
click at [356, 46] on div at bounding box center [353, 89] width 78 height 174
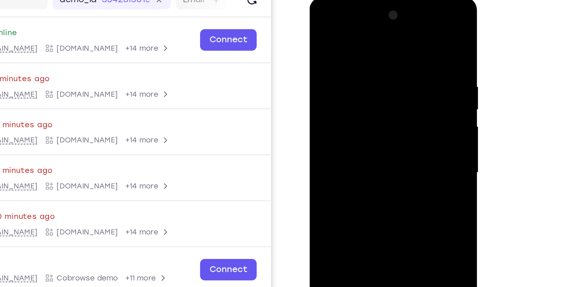
click at [357, 59] on div at bounding box center [353, 89] width 78 height 174
click at [363, 27] on div at bounding box center [353, 89] width 78 height 174
click at [358, 48] on div at bounding box center [353, 89] width 78 height 174
click at [357, 42] on div at bounding box center [353, 89] width 78 height 174
click at [353, 33] on div at bounding box center [353, 89] width 78 height 174
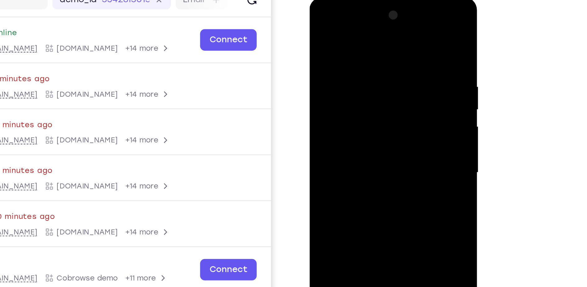
click at [346, 103] on div at bounding box center [353, 89] width 78 height 174
click at [352, 39] on div at bounding box center [353, 89] width 78 height 174
click at [350, 38] on div at bounding box center [353, 89] width 78 height 174
click at [350, 46] on div at bounding box center [353, 89] width 78 height 174
click at [351, 56] on div at bounding box center [353, 89] width 78 height 174
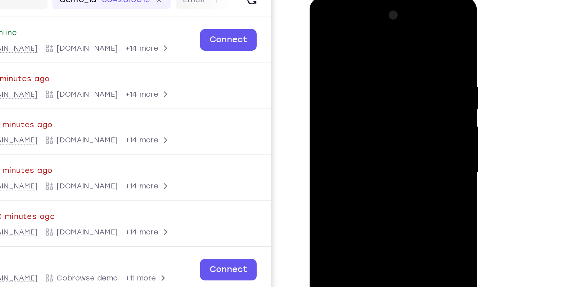
click at [356, 6] on div at bounding box center [353, 89] width 78 height 174
click at [353, 43] on div at bounding box center [353, 89] width 78 height 174
click at [355, 54] on div at bounding box center [353, 89] width 78 height 174
click at [358, 48] on div at bounding box center [353, 89] width 78 height 174
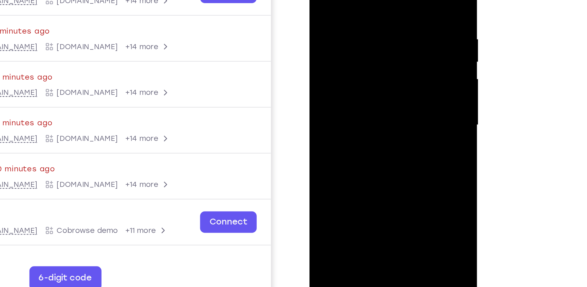
click at [353, 27] on div at bounding box center [353, 41] width 78 height 174
click at [353, 49] on div at bounding box center [353, 41] width 78 height 174
click at [365, 115] on div at bounding box center [353, 41] width 78 height 174
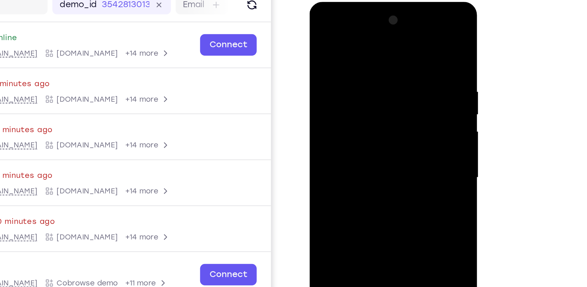
click at [360, 80] on div at bounding box center [353, 93] width 78 height 174
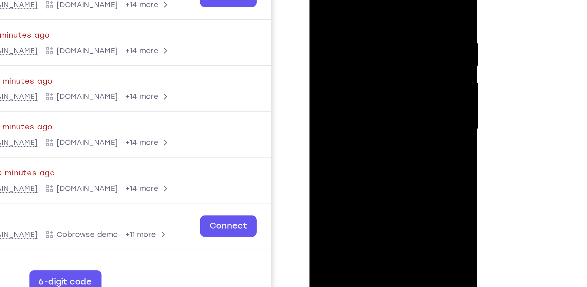
click at [371, 84] on div at bounding box center [353, 45] width 78 height 174
click at [373, 85] on div at bounding box center [353, 45] width 78 height 174
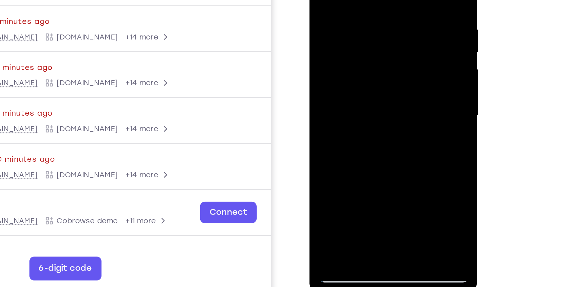
click at [388, 92] on div at bounding box center [353, 32] width 78 height 174
click at [383, 46] on div at bounding box center [353, 32] width 78 height 174
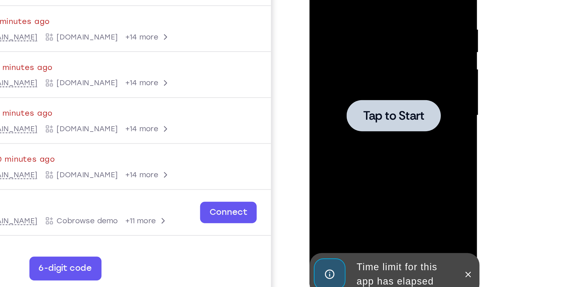
click at [371, 48] on div at bounding box center [353, 32] width 78 height 174
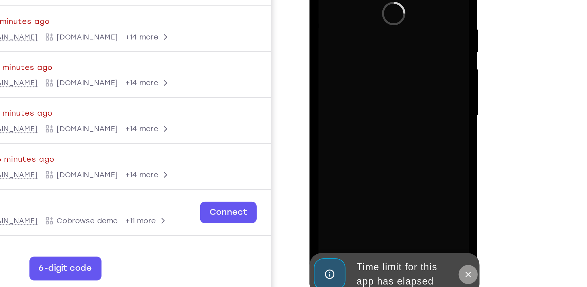
click at [388, 110] on button at bounding box center [392, 114] width 10 height 10
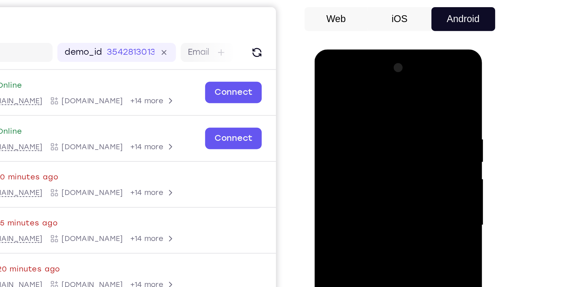
click at [351, 85] on div at bounding box center [358, 141] width 78 height 174
click at [385, 147] on div at bounding box center [358, 141] width 78 height 174
click at [386, 141] on div at bounding box center [358, 141] width 78 height 174
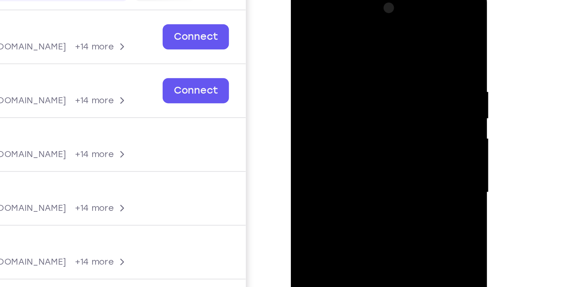
click at [331, 90] on div at bounding box center [335, 79] width 78 height 174
click at [333, 72] on div at bounding box center [335, 79] width 78 height 174
click at [328, 69] on div at bounding box center [335, 79] width 78 height 174
click at [322, 78] on div at bounding box center [335, 79] width 78 height 174
click at [313, 100] on div at bounding box center [335, 79] width 78 height 174
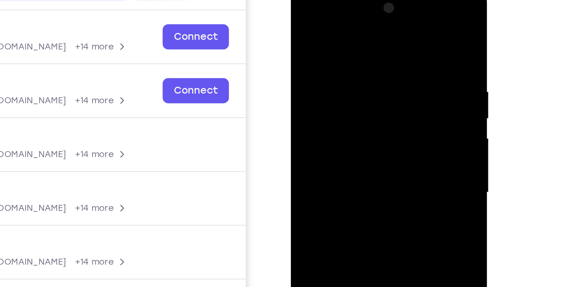
click at [313, 100] on div at bounding box center [335, 79] width 78 height 174
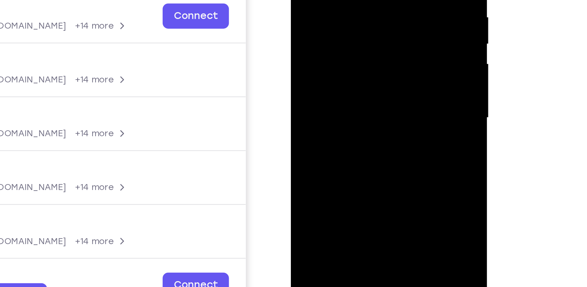
click at [330, 36] on div at bounding box center [335, 4] width 78 height 174
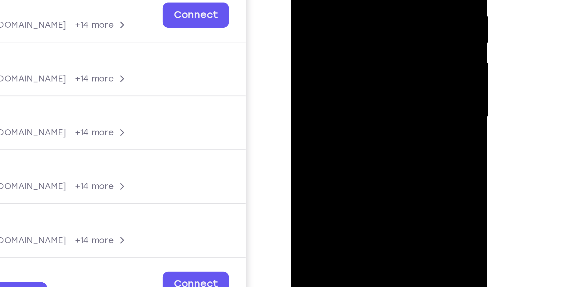
click at [337, 35] on div at bounding box center [335, 3] width 78 height 174
click at [339, 0] on div at bounding box center [335, 3] width 78 height 174
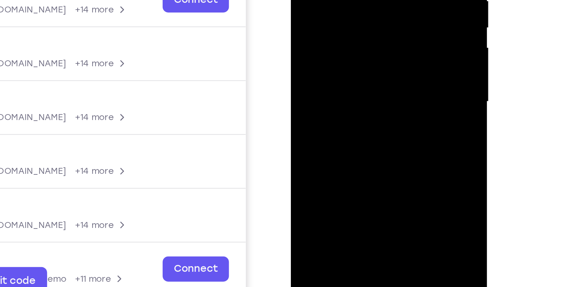
drag, startPoint x: 346, startPoint y: 38, endPoint x: 347, endPoint y: -1, distance: 38.5
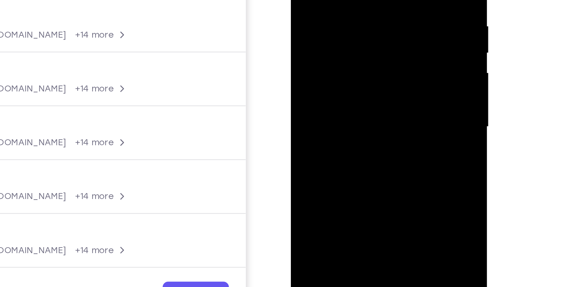
click at [371, 70] on div at bounding box center [335, 13] width 78 height 174
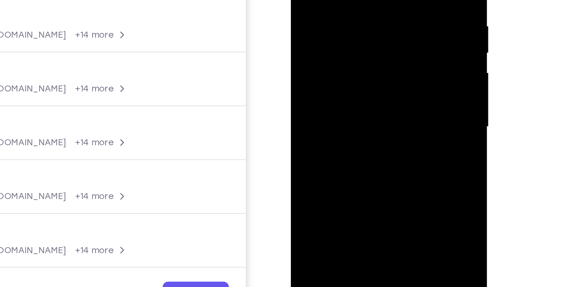
click at [371, 70] on div at bounding box center [335, 13] width 78 height 174
click at [372, 71] on div at bounding box center [335, 13] width 78 height 174
click at [367, 29] on div at bounding box center [335, 13] width 78 height 174
click at [328, 0] on div at bounding box center [335, 13] width 78 height 174
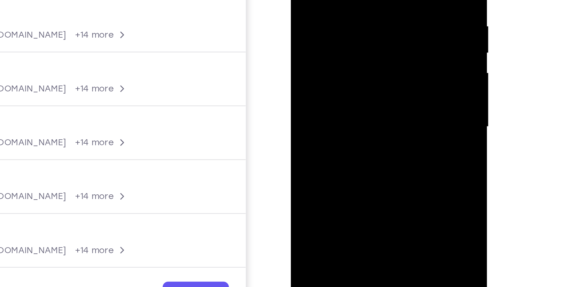
click at [340, 63] on div at bounding box center [335, 13] width 78 height 174
click at [333, 12] on div at bounding box center [335, 13] width 78 height 174
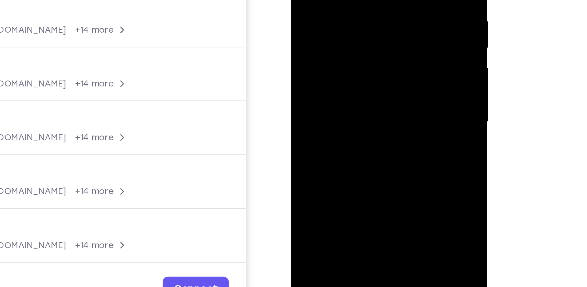
click at [341, 58] on div at bounding box center [335, 8] width 78 height 174
click at [367, 69] on div at bounding box center [335, 8] width 78 height 174
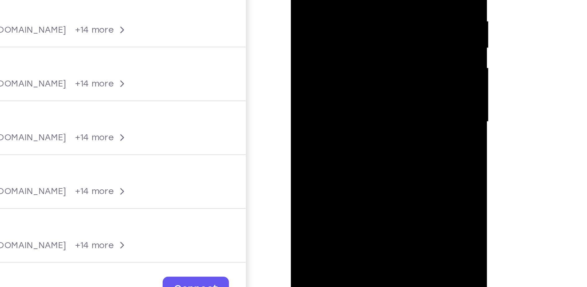
click at [366, 69] on div at bounding box center [335, 8] width 78 height 174
click at [368, 66] on div at bounding box center [335, 8] width 78 height 174
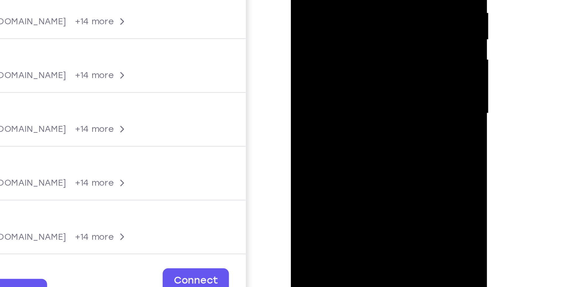
click at [320, 70] on div at bounding box center [335, 0] width 78 height 174
click at [300, 36] on div at bounding box center [335, 0] width 78 height 174
click at [361, 11] on div at bounding box center [335, 0] width 78 height 174
click at [364, 12] on div at bounding box center [335, 0] width 78 height 174
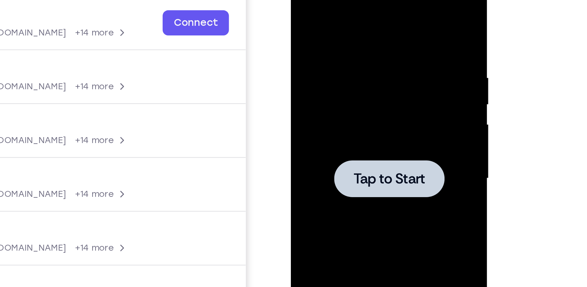
click at [303, 2] on div at bounding box center [335, 65] width 78 height 174
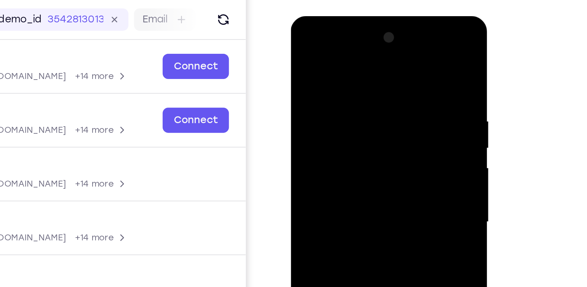
click at [346, 47] on div at bounding box center [335, 108] width 78 height 174
click at [363, 103] on div at bounding box center [335, 108] width 78 height 174
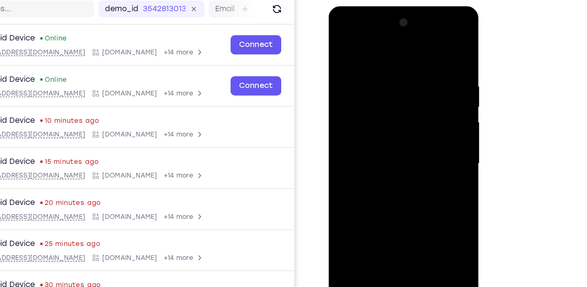
click at [365, 110] on div at bounding box center [373, 98] width 78 height 174
click at [372, 93] on div at bounding box center [373, 98] width 78 height 174
click at [366, 89] on div at bounding box center [373, 98] width 78 height 174
click at [363, 94] on div at bounding box center [373, 98] width 78 height 174
click at [374, 120] on div at bounding box center [373, 98] width 78 height 174
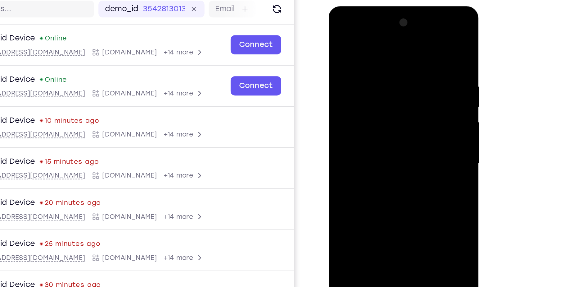
click at [374, 120] on div at bounding box center [373, 98] width 78 height 174
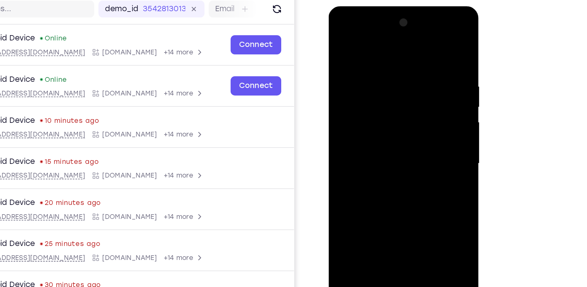
click at [374, 120] on div at bounding box center [373, 98] width 78 height 174
click at [379, 130] on div at bounding box center [373, 98] width 78 height 174
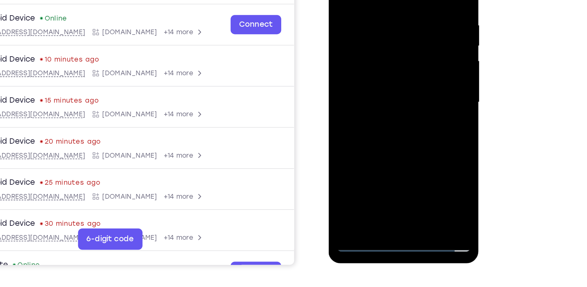
click at [390, 108] on div at bounding box center [373, 37] width 78 height 174
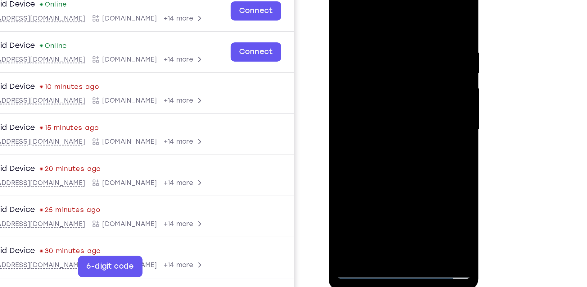
click at [384, 97] on div at bounding box center [373, 64] width 78 height 174
click at [387, 50] on div at bounding box center [373, 64] width 78 height 174
click at [363, 132] on div at bounding box center [373, 64] width 78 height 174
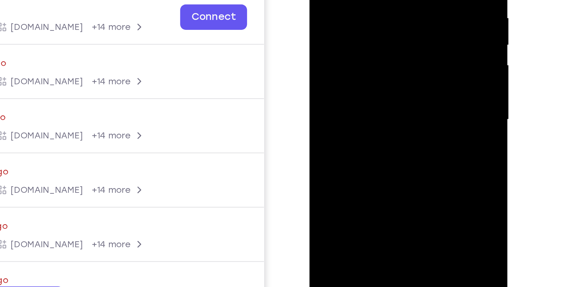
click at [382, 21] on div at bounding box center [354, 4] width 78 height 174
click at [388, 61] on div at bounding box center [354, 4] width 78 height 174
click at [387, 66] on div at bounding box center [354, 4] width 78 height 174
click at [384, 20] on div at bounding box center [354, 4] width 78 height 174
click at [389, 62] on div at bounding box center [354, 4] width 78 height 174
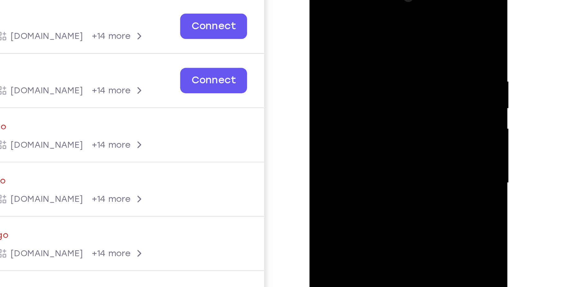
click at [324, 4] on div at bounding box center [354, 67] width 78 height 174
click at [342, 63] on div at bounding box center [354, 67] width 78 height 174
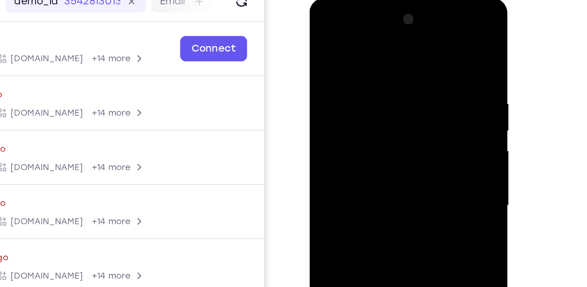
click at [323, 27] on div at bounding box center [354, 90] width 78 height 174
click at [347, 42] on div at bounding box center [354, 90] width 78 height 174
click at [387, 31] on div at bounding box center [354, 90] width 78 height 174
click at [380, 41] on div at bounding box center [354, 90] width 78 height 174
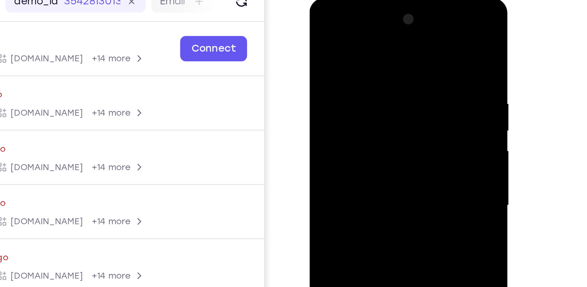
click at [382, 49] on div at bounding box center [354, 90] width 78 height 174
click at [386, 32] on div at bounding box center [354, 90] width 78 height 174
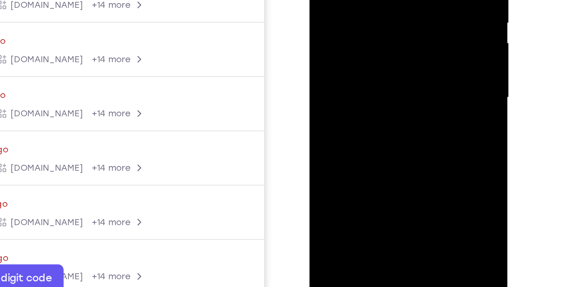
drag, startPoint x: 362, startPoint y: 32, endPoint x: 369, endPoint y: -30, distance: 61.7
drag, startPoint x: 343, startPoint y: 36, endPoint x: 356, endPoint y: -40, distance: 77.6
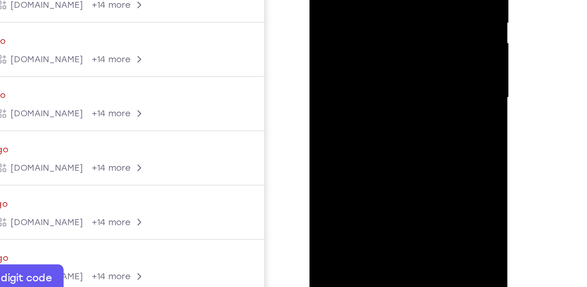
drag, startPoint x: 343, startPoint y: 29, endPoint x: 348, endPoint y: -61, distance: 90.6
drag, startPoint x: 359, startPoint y: 43, endPoint x: 363, endPoint y: -19, distance: 62.9
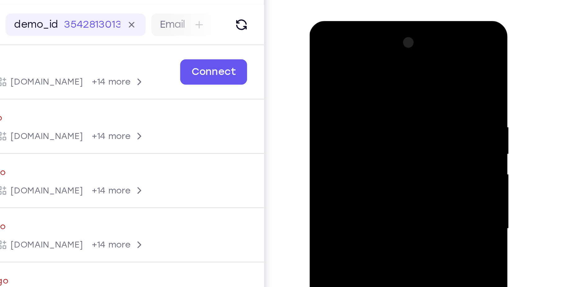
click at [318, 54] on div at bounding box center [354, 113] width 78 height 174
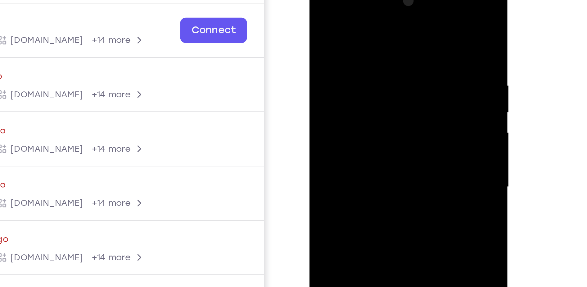
click at [388, 39] on div at bounding box center [354, 71] width 78 height 174
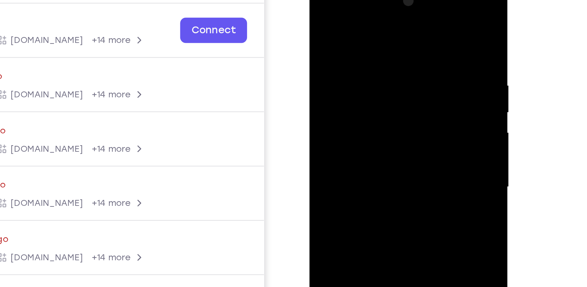
click at [388, 39] on div at bounding box center [354, 71] width 78 height 174
click at [317, 38] on div at bounding box center [354, 71] width 78 height 174
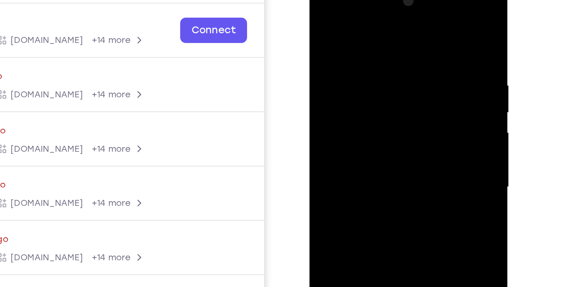
click at [317, 38] on div at bounding box center [354, 71] width 78 height 174
click at [318, 16] on div at bounding box center [354, 71] width 78 height 174
click at [320, 11] on div at bounding box center [354, 71] width 78 height 174
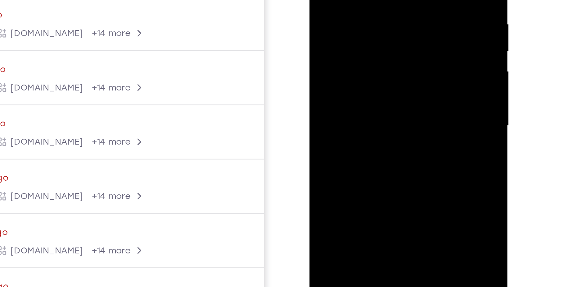
drag, startPoint x: 355, startPoint y: 53, endPoint x: 358, endPoint y: -10, distance: 63.1
click at [358, 0] on div at bounding box center [354, 10] width 78 height 174
drag, startPoint x: 337, startPoint y: 62, endPoint x: 347, endPoint y: 7, distance: 55.8
click at [347, 7] on div at bounding box center [354, 10] width 78 height 174
drag, startPoint x: 346, startPoint y: 60, endPoint x: 350, endPoint y: 52, distance: 9.3
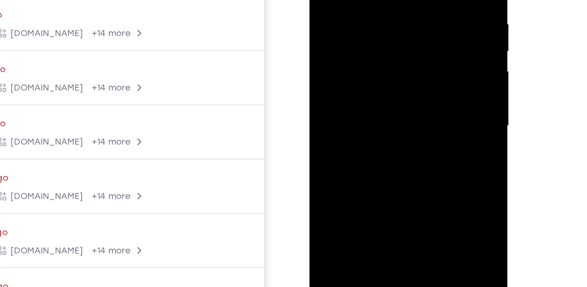
click at [350, 52] on div at bounding box center [354, 10] width 78 height 174
click at [359, 21] on div at bounding box center [354, 10] width 78 height 174
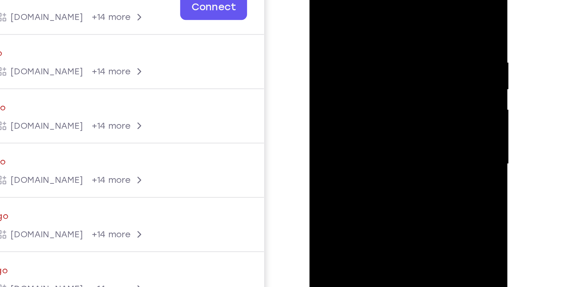
click at [319, 0] on div at bounding box center [354, 48] width 78 height 174
drag, startPoint x: 337, startPoint y: 83, endPoint x: 345, endPoint y: 16, distance: 67.5
click at [345, 16] on div at bounding box center [354, 48] width 78 height 174
drag, startPoint x: 343, startPoint y: 51, endPoint x: 338, endPoint y: 94, distance: 43.5
click at [338, 94] on div at bounding box center [354, 48] width 78 height 174
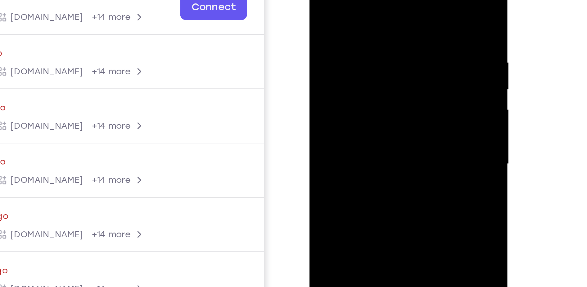
drag, startPoint x: 349, startPoint y: 49, endPoint x: 345, endPoint y: 76, distance: 27.2
click at [345, 76] on div at bounding box center [354, 48] width 78 height 174
click at [354, 47] on div at bounding box center [354, 48] width 78 height 174
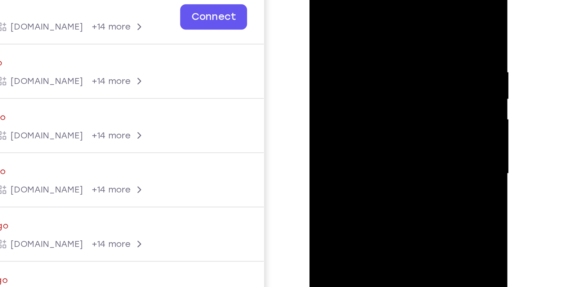
click at [320, 21] on div at bounding box center [354, 58] width 78 height 174
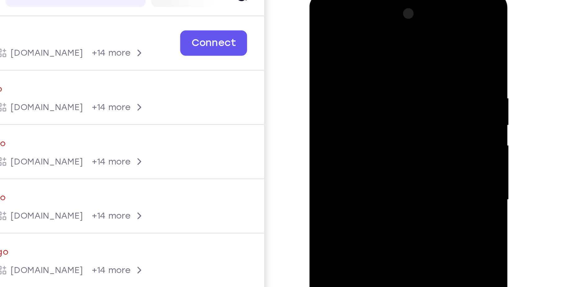
drag, startPoint x: 374, startPoint y: 47, endPoint x: 346, endPoint y: 48, distance: 27.7
click at [346, 48] on div at bounding box center [354, 84] width 78 height 174
click at [390, 51] on div at bounding box center [354, 84] width 78 height 174
click at [318, 24] on div at bounding box center [354, 84] width 78 height 174
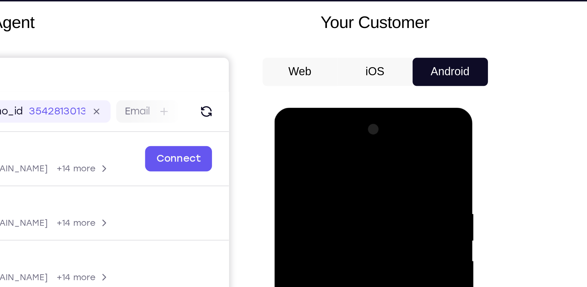
click at [462, 49] on button "Android" at bounding box center [451, 51] width 33 height 12
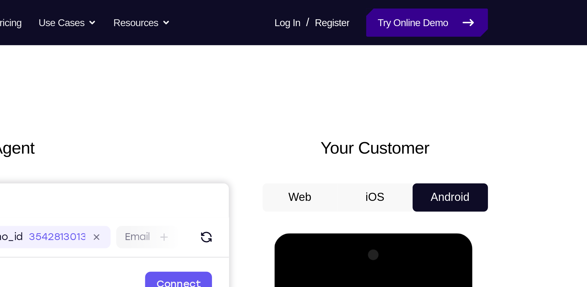
click at [451, 8] on link "Try Online Demo" at bounding box center [440, 10] width 53 height 12
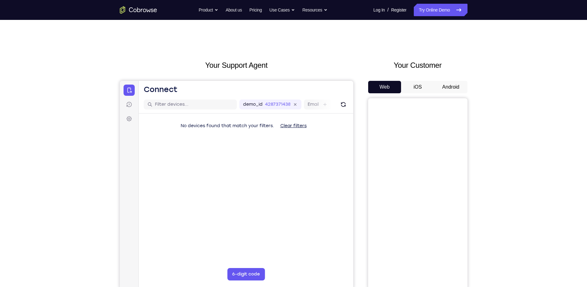
click at [450, 82] on button "Android" at bounding box center [451, 87] width 33 height 12
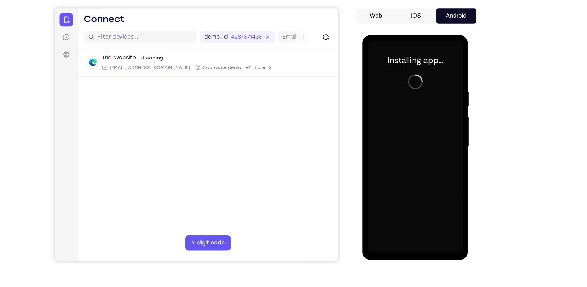
scroll to position [24, 0]
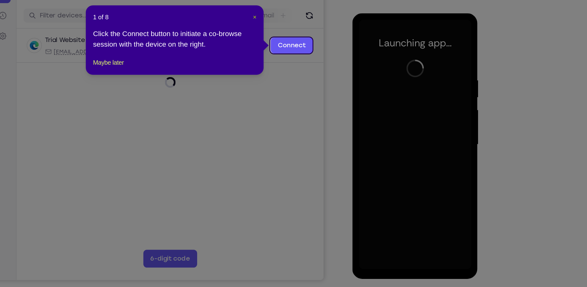
click at [305, 84] on span "×" at bounding box center [305, 81] width 2 height 5
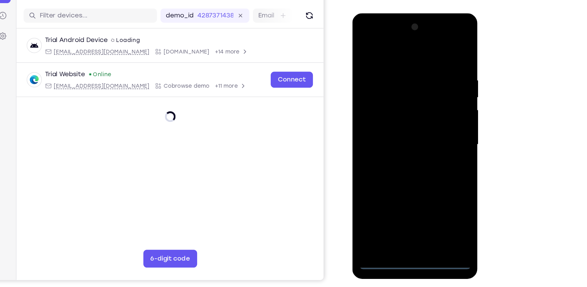
click at [396, 183] on div at bounding box center [396, 105] width 78 height 174
click at [395, 185] on div at bounding box center [396, 105] width 78 height 174
click at [426, 160] on div at bounding box center [396, 105] width 78 height 174
click at [391, 52] on div at bounding box center [396, 105] width 78 height 174
click at [387, 47] on div at bounding box center [396, 105] width 78 height 174
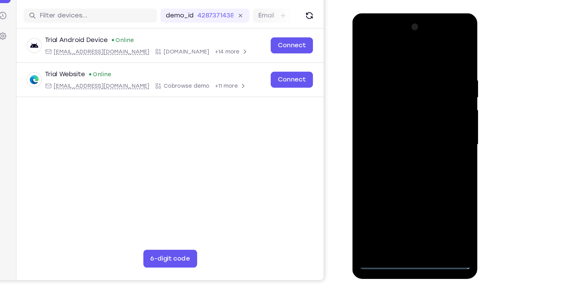
click at [422, 104] on div at bounding box center [396, 105] width 78 height 174
click at [390, 179] on div at bounding box center [396, 105] width 78 height 174
click at [393, 100] on div at bounding box center [396, 105] width 78 height 174
click at [385, 92] on div at bounding box center [396, 105] width 78 height 174
click at [372, 106] on div at bounding box center [396, 105] width 78 height 174
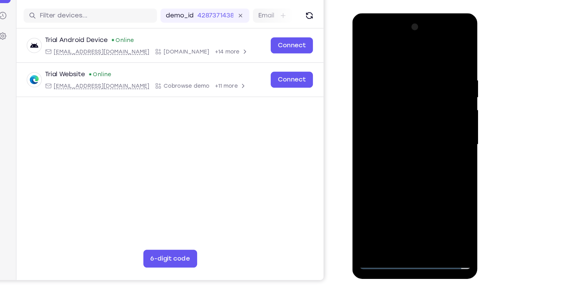
click at [395, 128] on div at bounding box center [396, 105] width 78 height 174
click at [395, 127] on div at bounding box center [396, 105] width 78 height 174
click at [395, 128] on div at bounding box center [396, 105] width 78 height 174
click at [407, 126] on div at bounding box center [396, 105] width 78 height 174
click at [392, 52] on div at bounding box center [396, 105] width 78 height 174
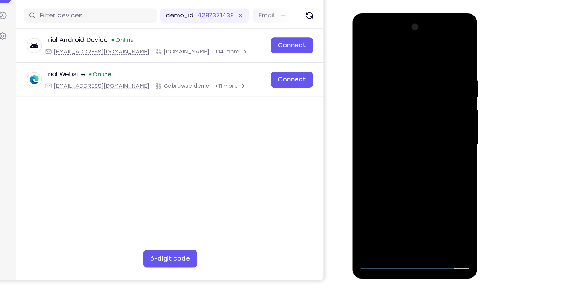
click at [413, 63] on div at bounding box center [396, 105] width 78 height 174
click at [420, 69] on div at bounding box center [396, 105] width 78 height 174
click at [425, 60] on div at bounding box center [396, 105] width 78 height 174
click at [427, 46] on div at bounding box center [396, 105] width 78 height 174
drag, startPoint x: 397, startPoint y: 46, endPoint x: 395, endPoint y: 136, distance: 90.1
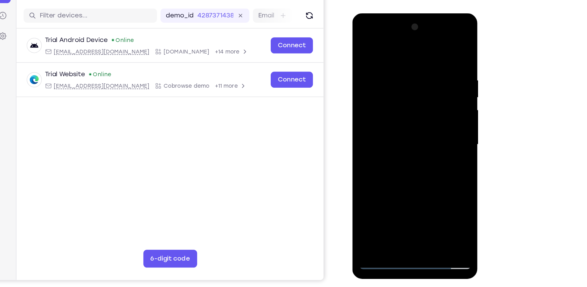
click at [395, 136] on div at bounding box center [396, 105] width 78 height 174
drag, startPoint x: 407, startPoint y: 139, endPoint x: 413, endPoint y: 90, distance: 49.1
click at [413, 90] on div at bounding box center [396, 105] width 78 height 174
click at [431, 87] on div at bounding box center [396, 105] width 78 height 174
click at [430, 174] on div at bounding box center [396, 105] width 78 height 174
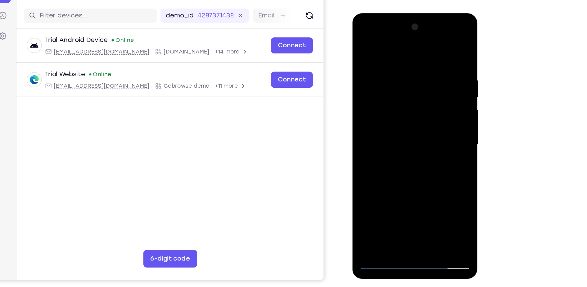
click at [431, 179] on div at bounding box center [396, 105] width 78 height 174
drag, startPoint x: 403, startPoint y: 67, endPoint x: 391, endPoint y: 128, distance: 62.1
click at [391, 128] on div at bounding box center [396, 105] width 78 height 174
click at [368, 174] on div at bounding box center [396, 105] width 78 height 174
click at [411, 174] on div at bounding box center [396, 105] width 78 height 174
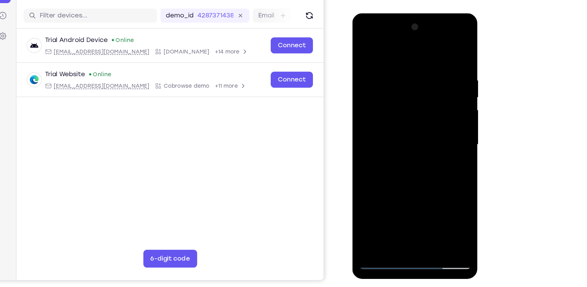
click at [396, 140] on div at bounding box center [396, 105] width 78 height 174
click at [395, 103] on div at bounding box center [396, 105] width 78 height 174
click at [361, 41] on div at bounding box center [396, 105] width 78 height 174
click at [366, 42] on div at bounding box center [396, 105] width 78 height 174
click at [415, 177] on div at bounding box center [396, 105] width 78 height 174
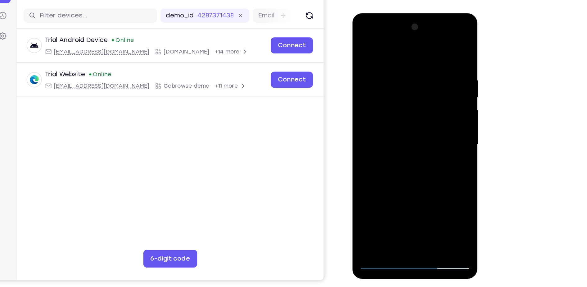
click at [372, 63] on div at bounding box center [396, 105] width 78 height 174
click at [400, 168] on div at bounding box center [396, 105] width 78 height 174
click at [396, 68] on div at bounding box center [396, 105] width 78 height 174
click at [380, 174] on div at bounding box center [396, 105] width 78 height 174
drag, startPoint x: 407, startPoint y: 166, endPoint x: 416, endPoint y: 120, distance: 46.5
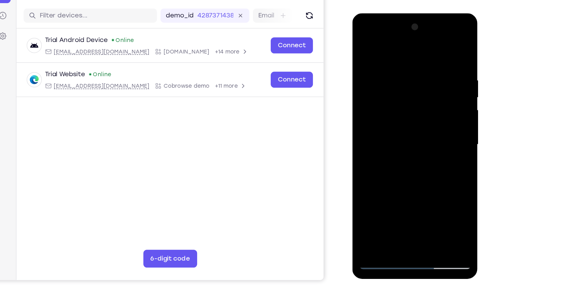
click at [416, 120] on div at bounding box center [396, 105] width 78 height 174
drag, startPoint x: 408, startPoint y: 163, endPoint x: 411, endPoint y: 142, distance: 22.0
click at [411, 142] on div at bounding box center [396, 105] width 78 height 174
drag, startPoint x: 402, startPoint y: 167, endPoint x: 404, endPoint y: 134, distance: 33.6
click at [404, 134] on div at bounding box center [396, 105] width 78 height 174
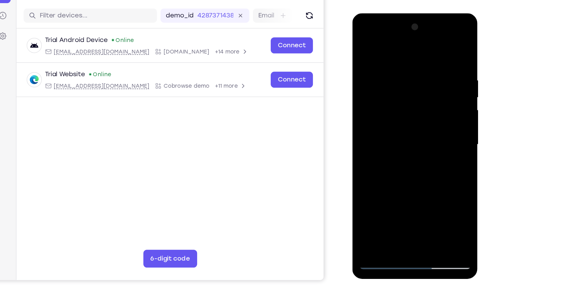
drag, startPoint x: 401, startPoint y: 164, endPoint x: 413, endPoint y: 133, distance: 32.7
click at [413, 133] on div at bounding box center [396, 105] width 78 height 174
drag, startPoint x: 408, startPoint y: 151, endPoint x: 419, endPoint y: 128, distance: 25.2
click at [419, 128] on div at bounding box center [396, 105] width 78 height 174
drag, startPoint x: 403, startPoint y: 171, endPoint x: 420, endPoint y: 137, distance: 37.8
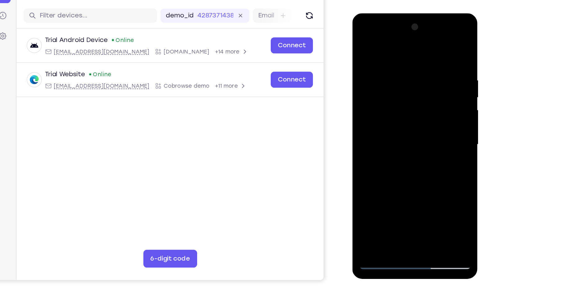
click at [420, 137] on div at bounding box center [396, 105] width 78 height 174
drag, startPoint x: 395, startPoint y: 167, endPoint x: 428, endPoint y: 126, distance: 53.0
click at [428, 126] on div at bounding box center [396, 105] width 78 height 174
drag, startPoint x: 399, startPoint y: 169, endPoint x: 422, endPoint y: 139, distance: 37.4
click at [422, 139] on div at bounding box center [396, 105] width 78 height 174
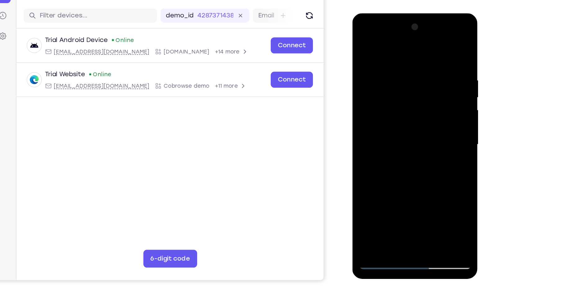
drag, startPoint x: 400, startPoint y: 168, endPoint x: 425, endPoint y: 128, distance: 46.6
click at [425, 128] on div at bounding box center [396, 105] width 78 height 174
drag, startPoint x: 403, startPoint y: 169, endPoint x: 425, endPoint y: 135, distance: 40.8
click at [425, 135] on div at bounding box center [396, 105] width 78 height 174
drag, startPoint x: 403, startPoint y: 166, endPoint x: 423, endPoint y: 134, distance: 37.3
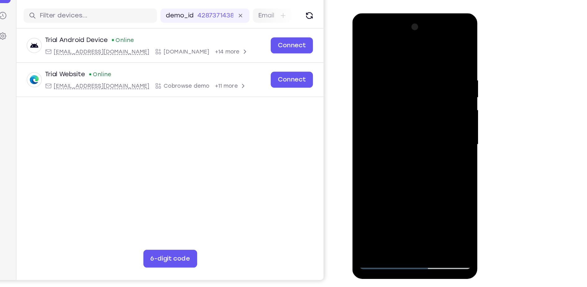
click at [423, 134] on div at bounding box center [396, 105] width 78 height 174
drag, startPoint x: 401, startPoint y: 167, endPoint x: 422, endPoint y: 129, distance: 43.5
click at [422, 129] on div at bounding box center [396, 105] width 78 height 174
drag, startPoint x: 405, startPoint y: 160, endPoint x: 423, endPoint y: 131, distance: 33.2
click at [423, 131] on div at bounding box center [396, 105] width 78 height 174
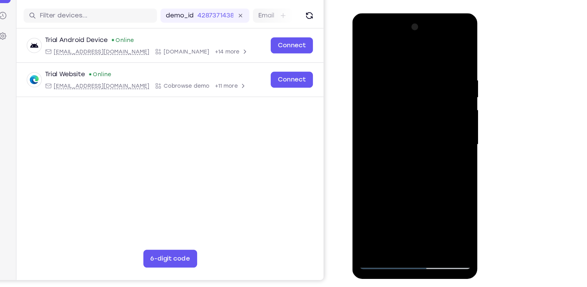
drag, startPoint x: 393, startPoint y: 166, endPoint x: 411, endPoint y: 135, distance: 36.1
click at [411, 135] on div at bounding box center [396, 105] width 78 height 174
drag, startPoint x: 392, startPoint y: 166, endPoint x: 408, endPoint y: 130, distance: 39.3
click at [408, 130] on div at bounding box center [396, 105] width 78 height 174
drag, startPoint x: 398, startPoint y: 169, endPoint x: 410, endPoint y: 135, distance: 35.2
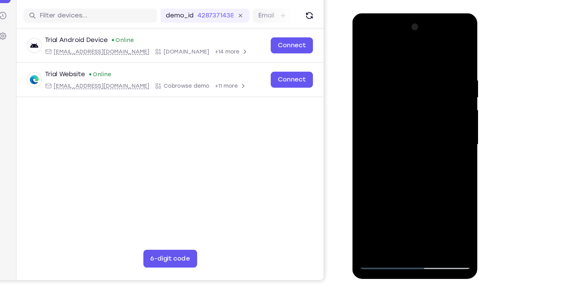
click at [410, 135] on div at bounding box center [396, 105] width 78 height 174
click at [397, 158] on div at bounding box center [396, 105] width 78 height 174
click at [408, 125] on div at bounding box center [396, 105] width 78 height 174
click at [423, 125] on div at bounding box center [396, 105] width 78 height 174
click at [428, 126] on div at bounding box center [396, 105] width 78 height 174
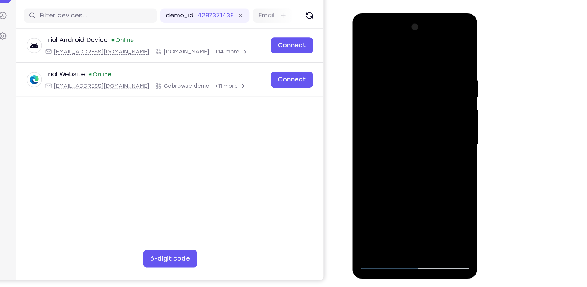
click at [415, 126] on div at bounding box center [396, 105] width 78 height 174
click at [424, 126] on div at bounding box center [396, 105] width 78 height 174
click at [430, 127] on div at bounding box center [396, 105] width 78 height 174
click at [422, 127] on div at bounding box center [396, 105] width 78 height 174
click at [364, 141] on div at bounding box center [396, 105] width 78 height 174
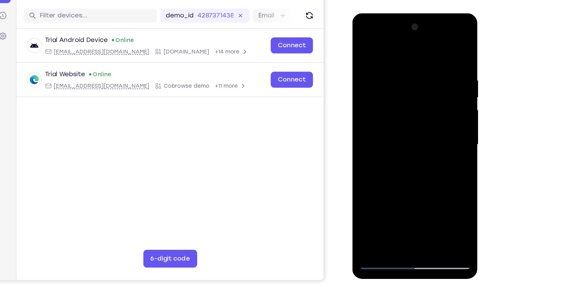
click at [430, 43] on div at bounding box center [396, 105] width 78 height 174
click at [366, 42] on div at bounding box center [396, 105] width 78 height 174
drag, startPoint x: 396, startPoint y: 41, endPoint x: 379, endPoint y: 150, distance: 110.7
click at [379, 150] on div at bounding box center [396, 105] width 78 height 174
click at [387, 58] on div at bounding box center [396, 105] width 78 height 174
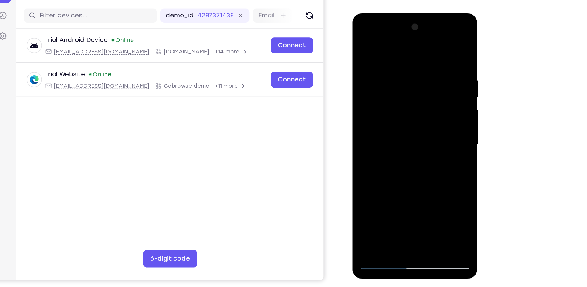
click at [411, 92] on div at bounding box center [396, 105] width 78 height 174
click at [428, 174] on div at bounding box center [396, 105] width 78 height 174
click at [400, 110] on div at bounding box center [396, 105] width 78 height 174
click at [394, 94] on div at bounding box center [396, 105] width 78 height 174
click at [363, 41] on div at bounding box center [396, 105] width 78 height 174
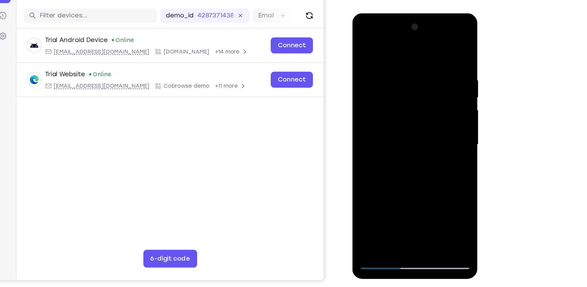
click at [428, 44] on div at bounding box center [396, 105] width 78 height 174
drag, startPoint x: 398, startPoint y: 48, endPoint x: 402, endPoint y: 125, distance: 77.1
click at [401, 129] on div at bounding box center [396, 105] width 78 height 174
click at [410, 110] on div at bounding box center [396, 105] width 78 height 174
click at [431, 169] on div at bounding box center [396, 105] width 78 height 174
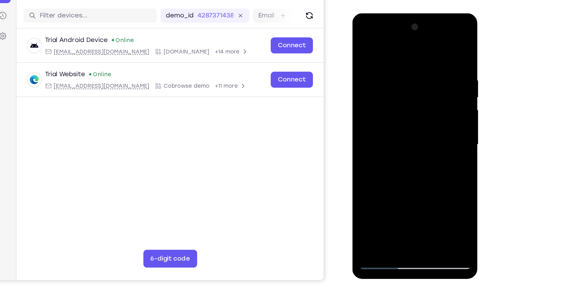
click at [409, 176] on div at bounding box center [396, 105] width 78 height 174
click at [364, 43] on div at bounding box center [396, 105] width 78 height 174
drag, startPoint x: 393, startPoint y: 41, endPoint x: 375, endPoint y: 135, distance: 96.1
click at [375, 135] on div at bounding box center [396, 105] width 78 height 174
click at [431, 179] on div at bounding box center [396, 105] width 78 height 174
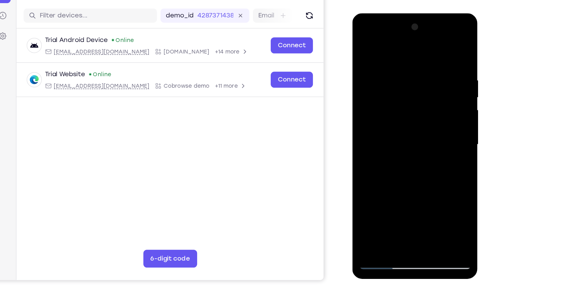
click at [377, 179] on div at bounding box center [396, 105] width 78 height 174
click at [383, 41] on div at bounding box center [396, 105] width 78 height 174
click at [377, 58] on div at bounding box center [396, 105] width 78 height 174
click at [364, 41] on div at bounding box center [396, 105] width 78 height 174
click at [431, 59] on div at bounding box center [396, 105] width 78 height 174
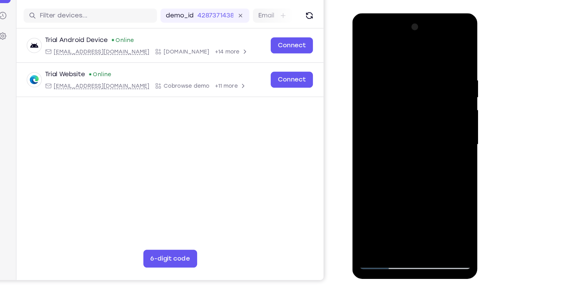
click at [429, 72] on div at bounding box center [396, 105] width 78 height 174
click at [430, 71] on div at bounding box center [396, 105] width 78 height 174
click at [376, 62] on div at bounding box center [396, 105] width 78 height 174
click at [418, 127] on div at bounding box center [396, 105] width 78 height 174
click at [363, 41] on div at bounding box center [396, 105] width 78 height 174
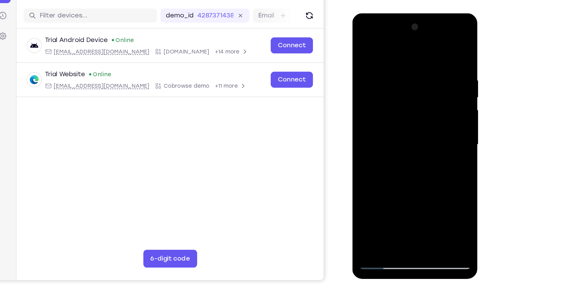
click at [395, 126] on div at bounding box center [396, 105] width 78 height 174
click at [362, 43] on div at bounding box center [396, 105] width 78 height 174
click at [426, 41] on div at bounding box center [396, 105] width 78 height 174
click at [367, 175] on div at bounding box center [396, 105] width 78 height 174
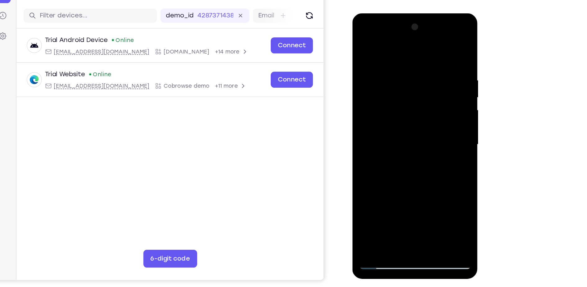
click at [367, 175] on div at bounding box center [396, 105] width 78 height 174
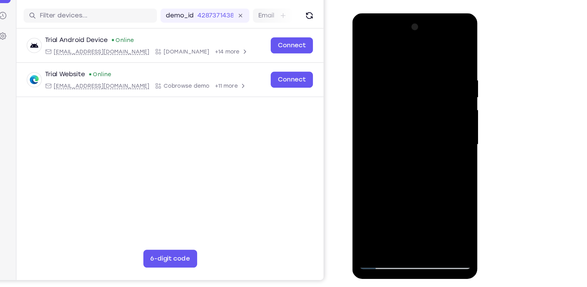
click at [367, 175] on div at bounding box center [396, 105] width 78 height 174
drag, startPoint x: 396, startPoint y: 44, endPoint x: 386, endPoint y: 181, distance: 136.8
click at [386, 181] on div at bounding box center [396, 105] width 78 height 174
click at [431, 178] on div at bounding box center [396, 105] width 78 height 174
click at [423, 175] on div at bounding box center [396, 105] width 78 height 174
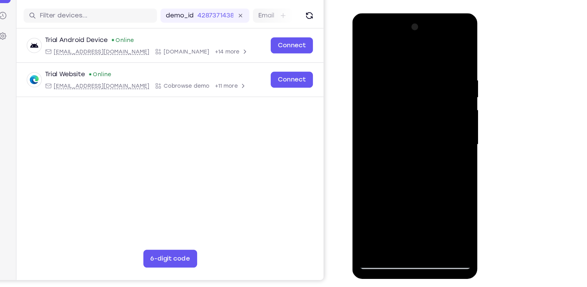
click at [369, 179] on div at bounding box center [396, 105] width 78 height 174
click at [391, 59] on div at bounding box center [396, 105] width 78 height 174
click at [429, 42] on div at bounding box center [396, 105] width 78 height 174
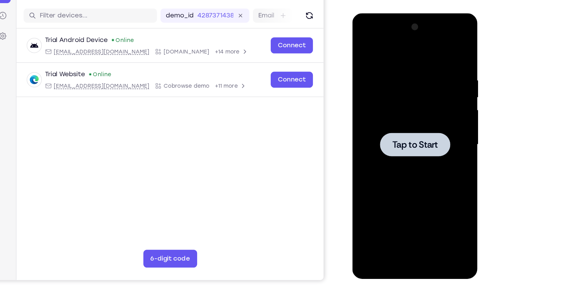
click at [391, 74] on div at bounding box center [396, 105] width 78 height 174
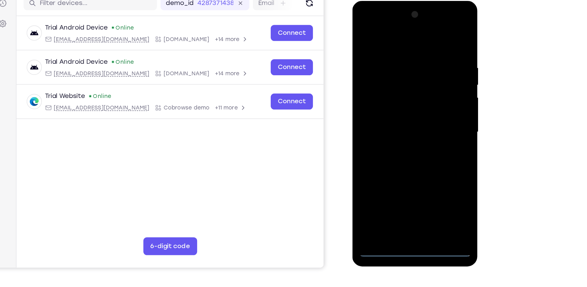
click at [398, 173] on div at bounding box center [396, 92] width 78 height 174
click at [422, 147] on div at bounding box center [396, 92] width 78 height 174
click at [378, 32] on div at bounding box center [396, 92] width 78 height 174
click at [418, 89] on div at bounding box center [396, 92] width 78 height 174
click at [401, 164] on div at bounding box center [396, 92] width 78 height 174
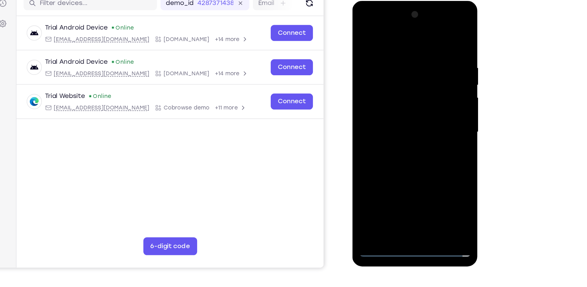
click at [387, 87] on div at bounding box center [396, 92] width 78 height 174
click at [380, 79] on div at bounding box center [396, 92] width 78 height 174
click at [424, 80] on div at bounding box center [396, 92] width 78 height 174
click at [388, 91] on div at bounding box center [396, 92] width 78 height 174
click at [387, 117] on div at bounding box center [396, 92] width 78 height 174
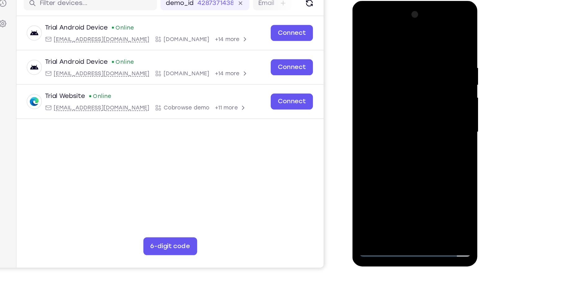
click at [394, 112] on div at bounding box center [396, 92] width 78 height 174
click at [392, 111] on div at bounding box center [396, 92] width 78 height 174
click at [391, 105] on div at bounding box center [396, 92] width 78 height 174
click at [416, 115] on div at bounding box center [396, 92] width 78 height 174
click at [428, 164] on div at bounding box center [396, 92] width 78 height 174
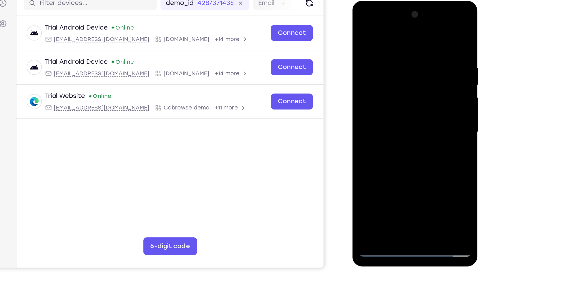
click at [375, 131] on div at bounding box center [396, 92] width 78 height 174
click at [383, 163] on div at bounding box center [396, 92] width 78 height 174
click at [424, 168] on div at bounding box center [396, 92] width 78 height 174
click at [412, 163] on div at bounding box center [396, 92] width 78 height 174
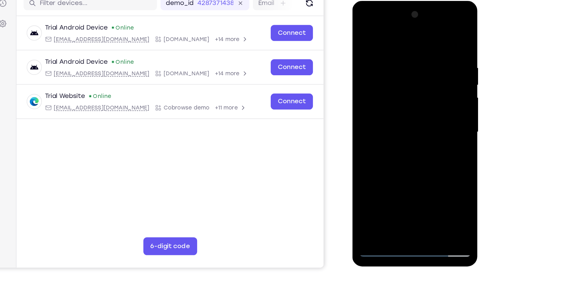
click at [402, 124] on div at bounding box center [396, 92] width 78 height 174
click at [363, 30] on div at bounding box center [396, 92] width 78 height 174
click at [412, 160] on div at bounding box center [396, 92] width 78 height 174
click at [411, 168] on div at bounding box center [396, 92] width 78 height 174
click at [412, 165] on div at bounding box center [396, 92] width 78 height 174
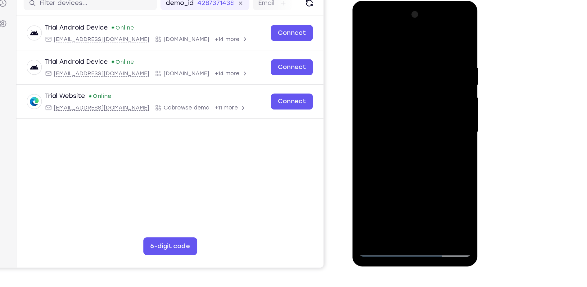
click at [361, 30] on div at bounding box center [396, 92] width 78 height 174
click at [363, 27] on div at bounding box center [396, 92] width 78 height 174
drag, startPoint x: 400, startPoint y: 29, endPoint x: 388, endPoint y: 124, distance: 95.9
click at [388, 126] on div at bounding box center [396, 92] width 78 height 174
drag, startPoint x: 399, startPoint y: 35, endPoint x: 391, endPoint y: 130, distance: 94.5
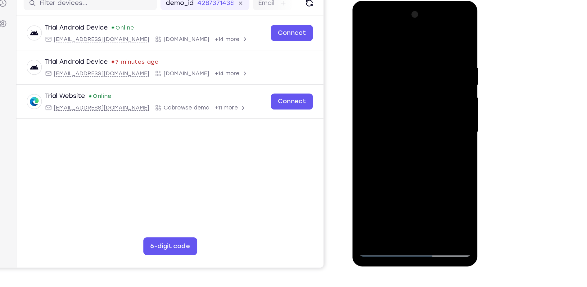
click at [391, 130] on div at bounding box center [396, 92] width 78 height 174
click at [429, 161] on div at bounding box center [396, 92] width 78 height 174
click at [413, 163] on div at bounding box center [396, 92] width 78 height 174
click at [366, 28] on div at bounding box center [396, 92] width 78 height 174
